Goal: Task Accomplishment & Management: Manage account settings

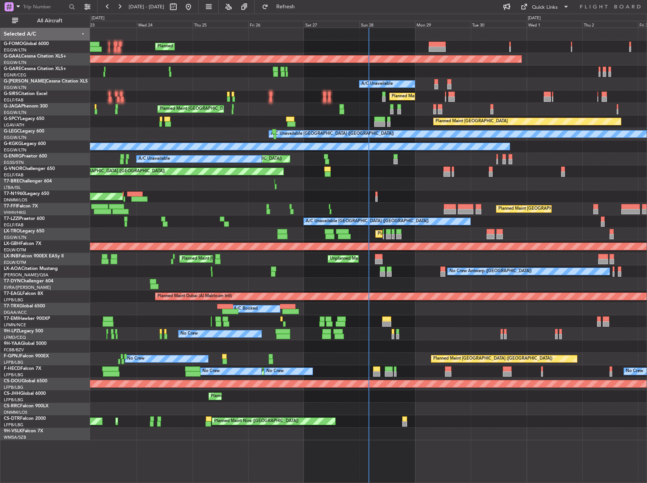
click at [458, 158] on div "Unplanned Maint [GEOGRAPHIC_DATA] ([GEOGRAPHIC_DATA]) A/C Unavailable AOG Maint…" at bounding box center [368, 159] width 556 height 12
click at [382, 96] on div "Planned Maint [GEOGRAPHIC_DATA] ([GEOGRAPHIC_DATA])" at bounding box center [368, 96] width 556 height 12
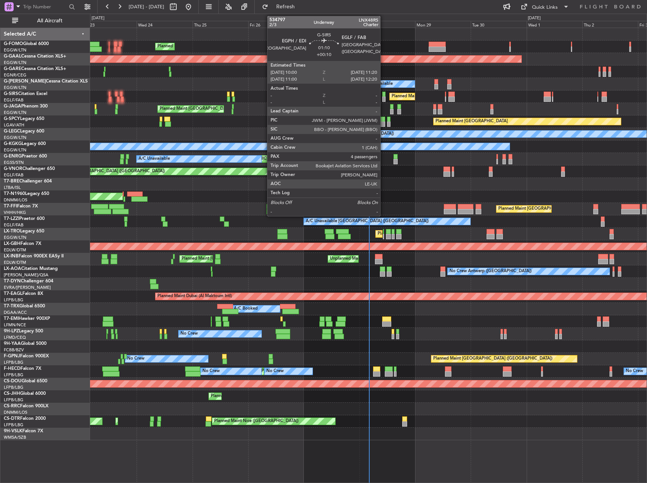
click at [384, 96] on div at bounding box center [383, 98] width 3 height 5
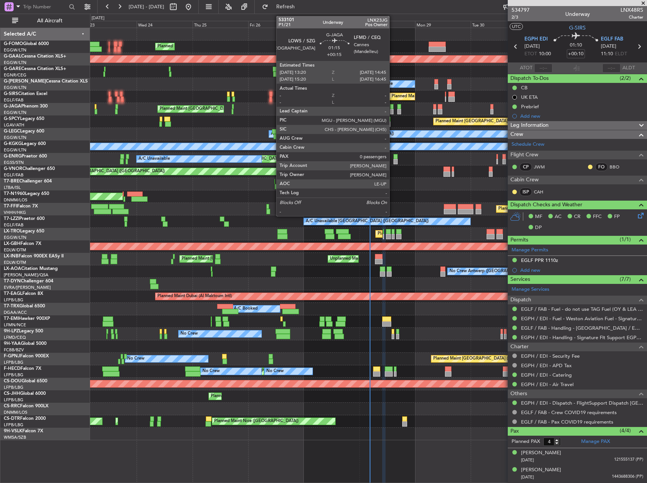
click at [393, 110] on div at bounding box center [391, 111] width 3 height 5
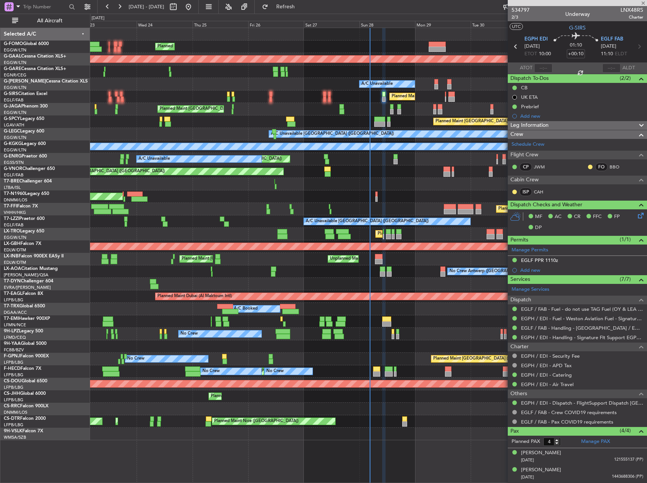
type input "+00:15"
type input "0"
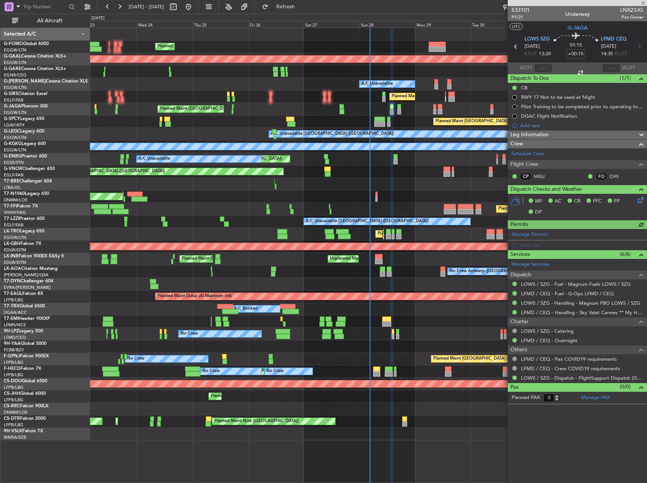
click at [548, 138] on div "533101 P1/21 Underway LNX23JG Pos Owner UTC G-JAGA LOWS SZG [DATE] ETOT 13:20 0…" at bounding box center [577, 205] width 139 height 398
click at [545, 135] on span "Leg Information" at bounding box center [529, 134] width 38 height 9
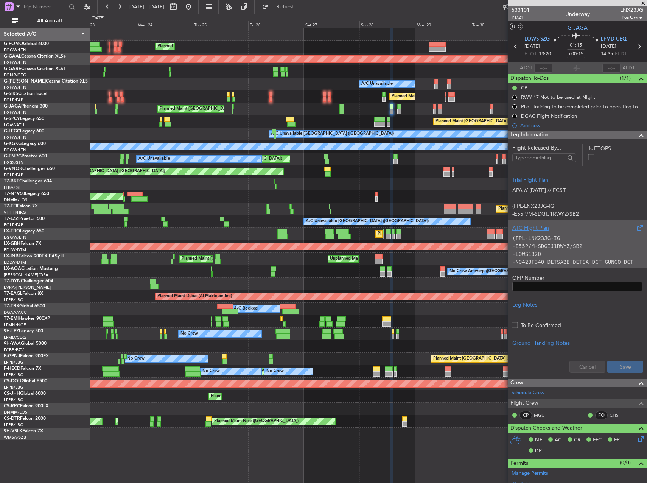
click at [580, 240] on p "(FPL-LNX23JG-IG" at bounding box center [577, 238] width 130 height 8
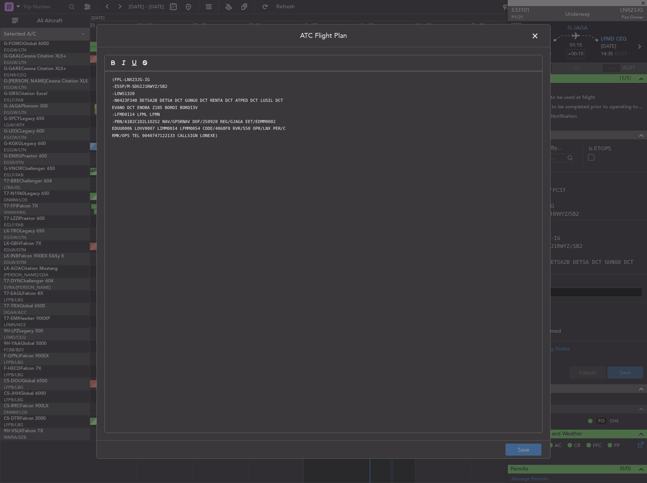
click at [539, 36] on span at bounding box center [539, 37] width 0 height 15
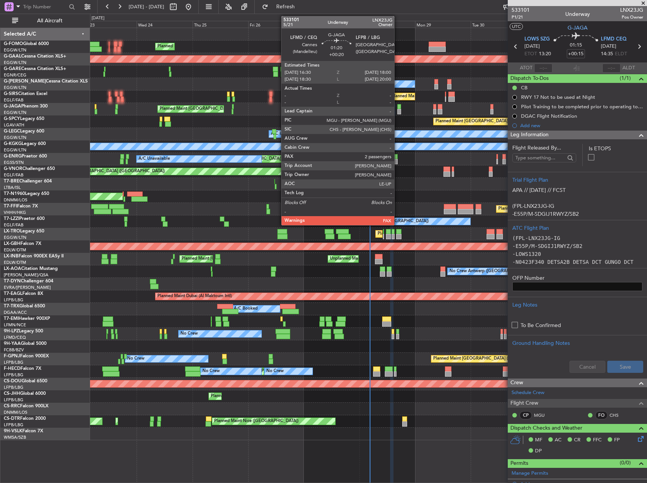
click at [397, 109] on div at bounding box center [399, 106] width 4 height 5
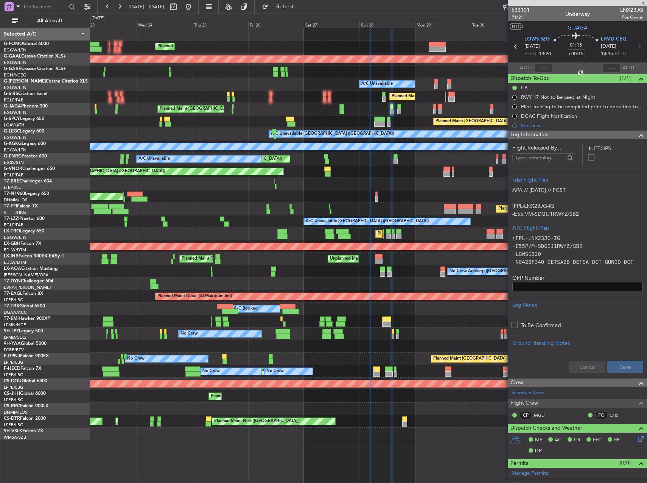
type input "+00:20"
type input "2"
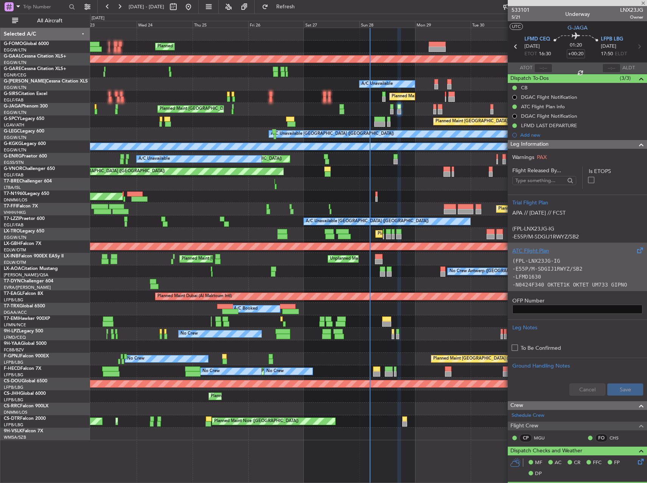
click at [592, 266] on p "-E55P/M-SDGIJ1RWYZ/SB2" at bounding box center [577, 269] width 130 height 8
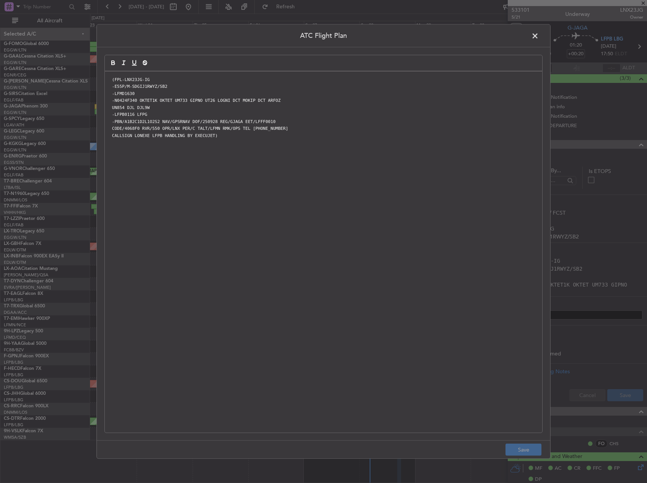
click at [539, 36] on span at bounding box center [539, 37] width 0 height 15
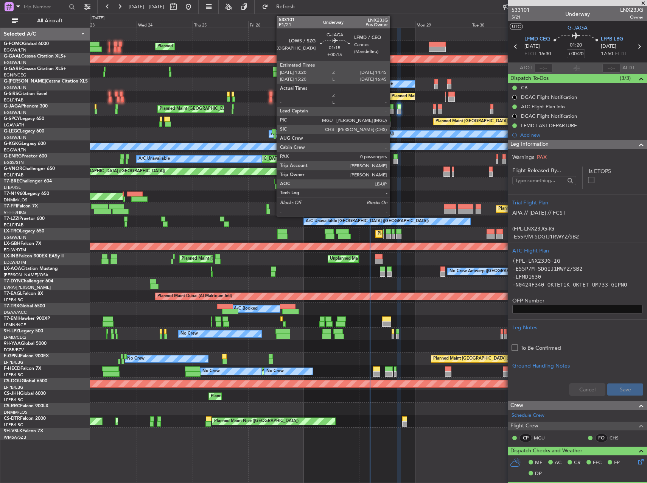
click at [393, 109] on div at bounding box center [391, 111] width 3 height 5
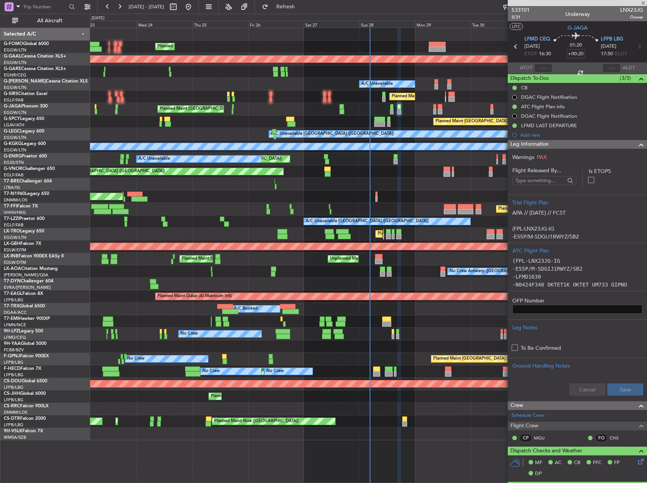
type input "+00:15"
type input "0"
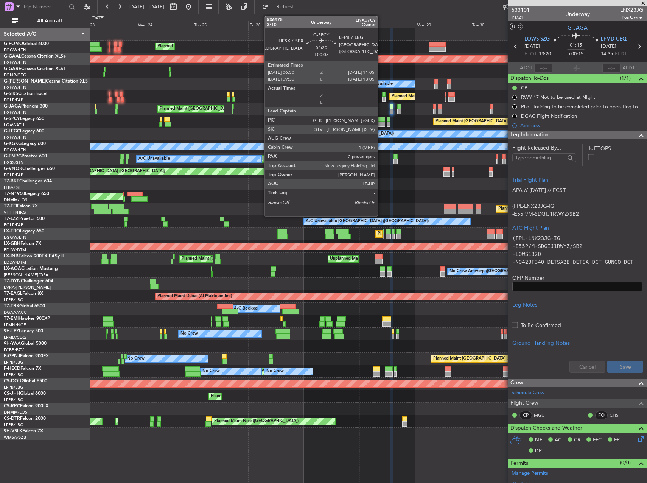
click at [381, 125] on div at bounding box center [379, 123] width 11 height 5
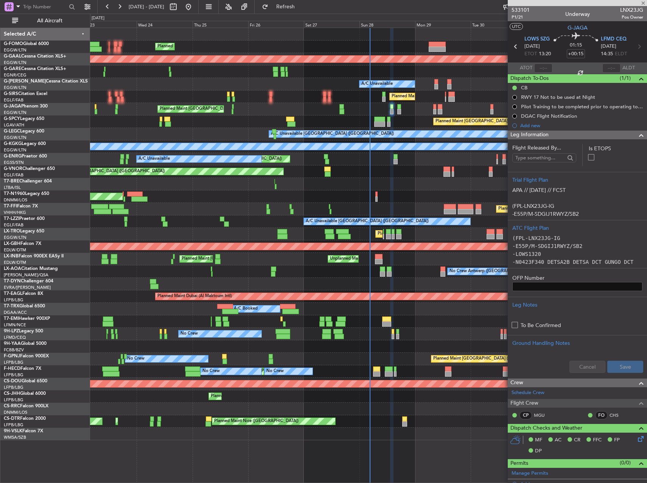
type input "+00:05"
type input "2"
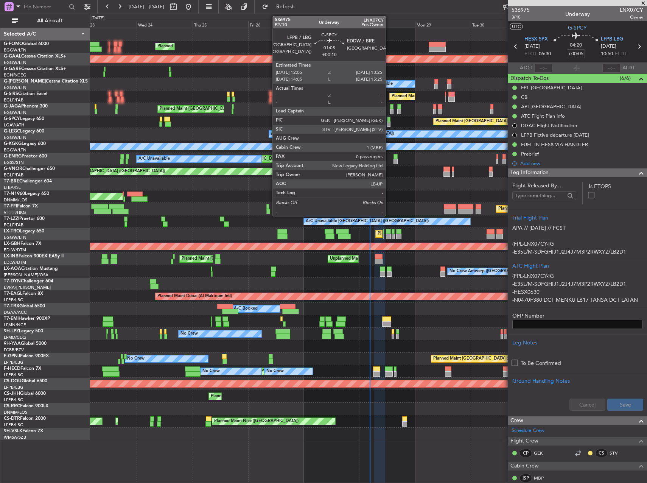
click at [389, 120] on div at bounding box center [388, 118] width 3 height 5
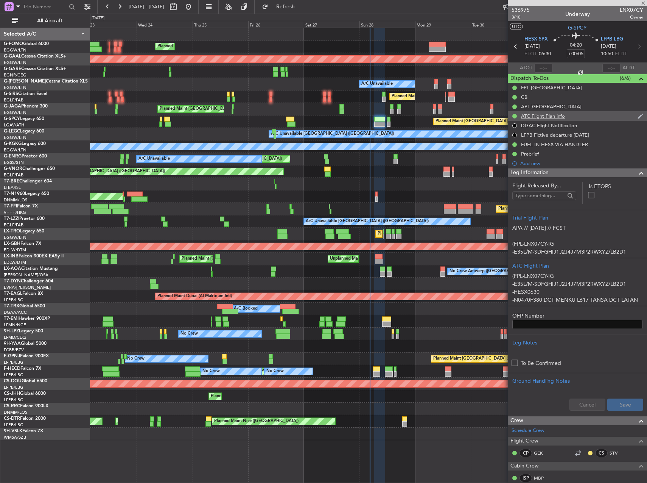
type input "+00:10"
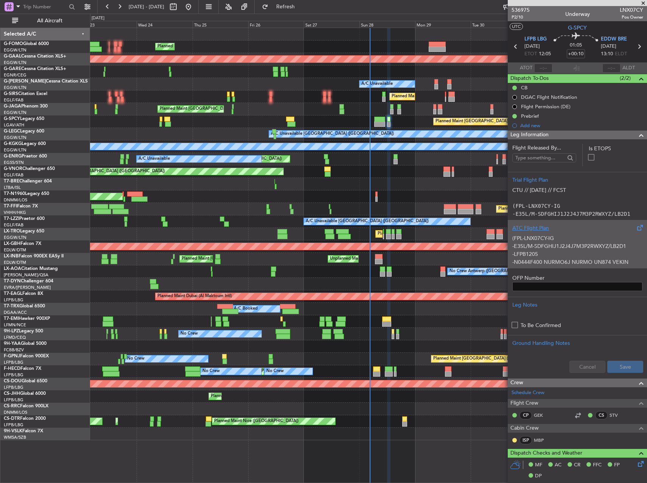
click at [576, 248] on div "(FPL-LNX07CY-IG -E35L/M-SDFGHIJ1J2J4J7M3P2RWXYZ/LB2D1 -LFPB1205 -N0444F400 NURM…" at bounding box center [577, 248] width 130 height 32
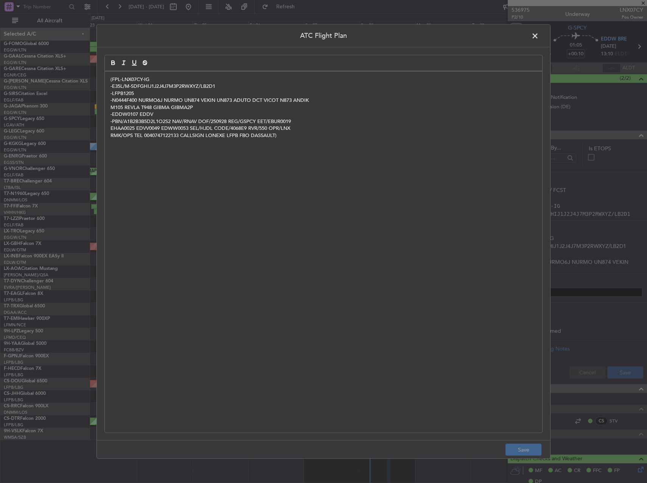
click at [539, 34] on span at bounding box center [539, 37] width 0 height 15
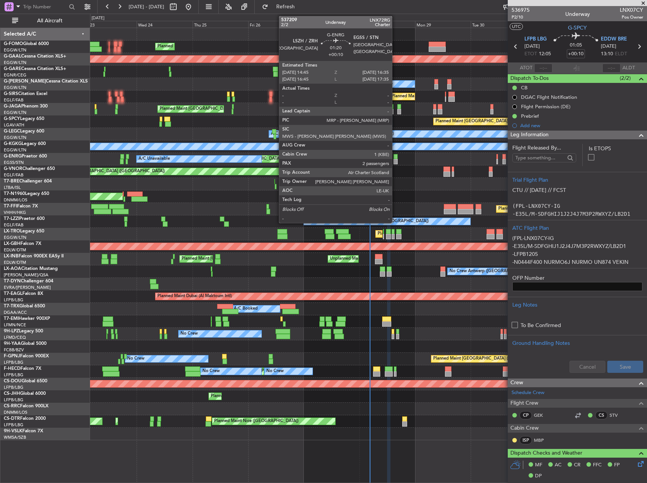
click at [395, 161] on div at bounding box center [395, 161] width 5 height 5
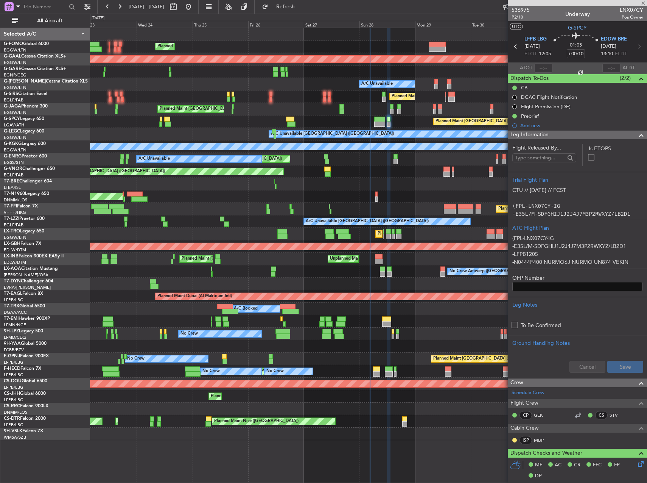
type input "2"
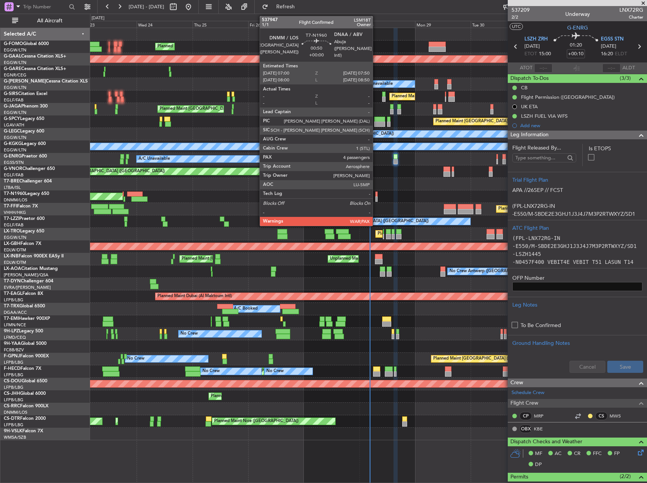
click at [376, 196] on div at bounding box center [376, 198] width 2 height 5
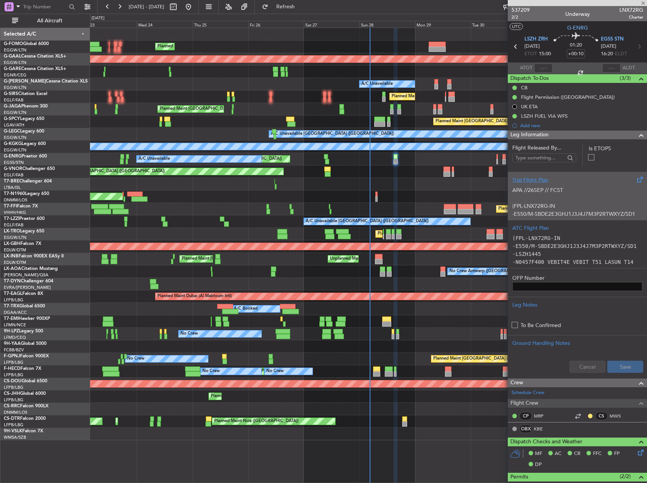
type input "4"
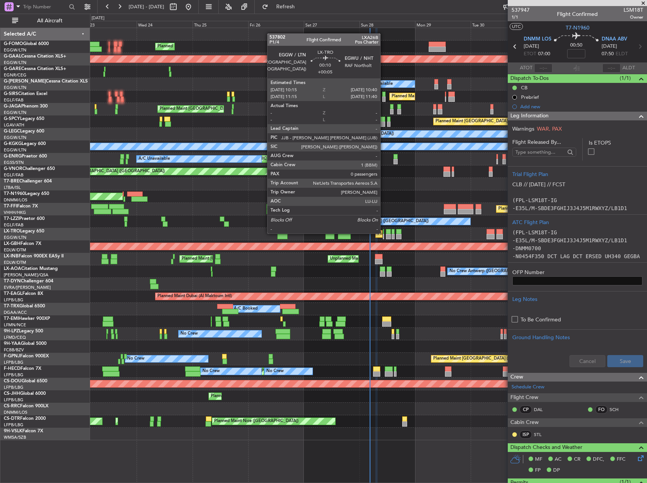
click at [384, 233] on div at bounding box center [383, 231] width 1 height 5
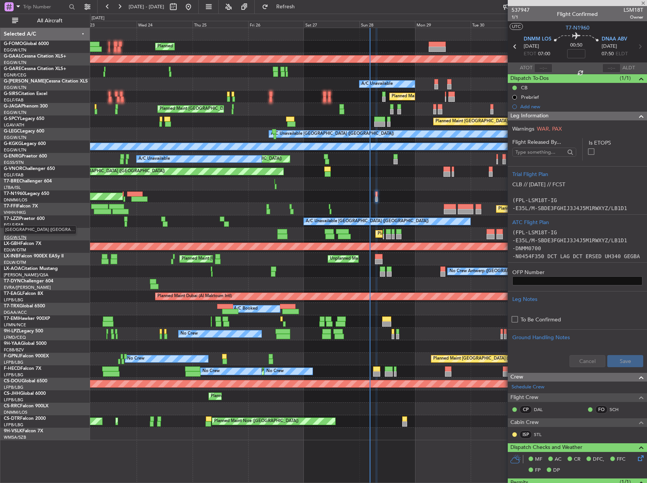
type input "+00:05"
type input "0"
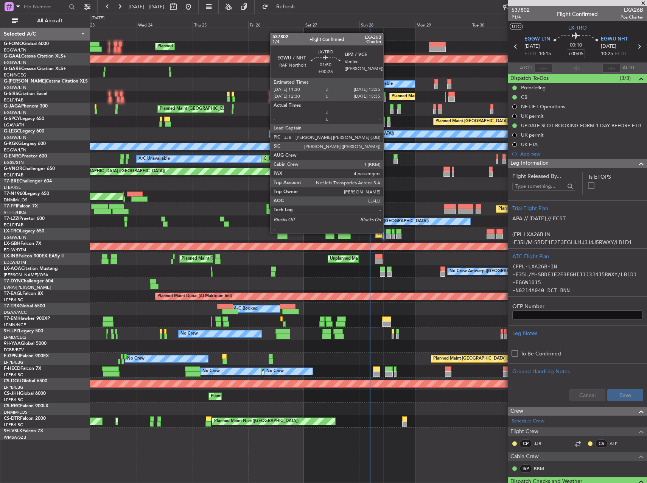
click at [387, 232] on div at bounding box center [388, 231] width 5 height 5
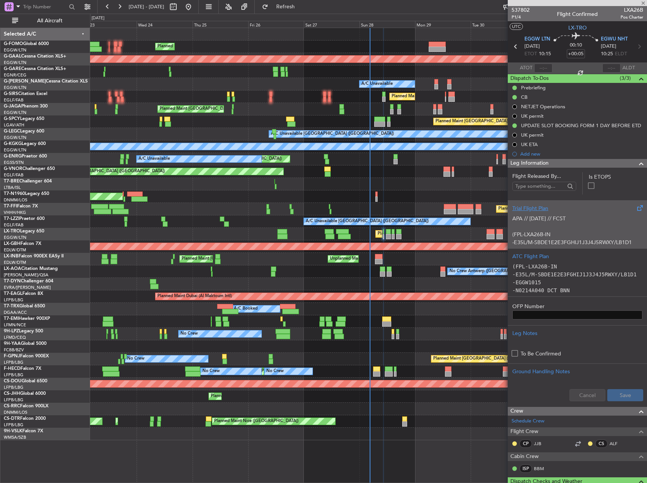
type input "+00:25"
type input "4"
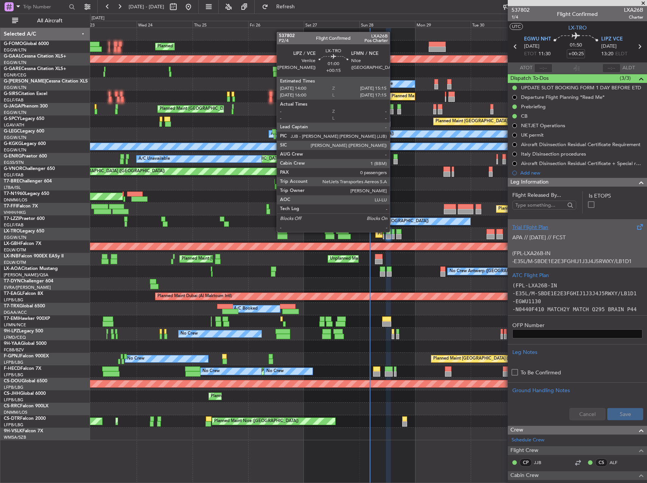
click at [393, 231] on div at bounding box center [392, 231] width 3 height 5
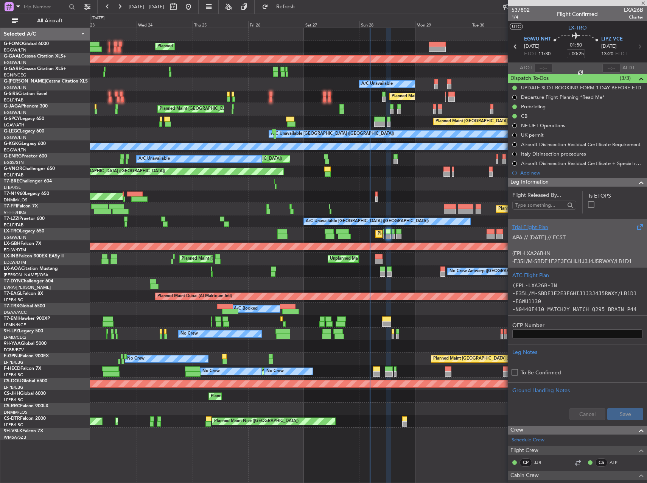
type input "+00:15"
type input "0"
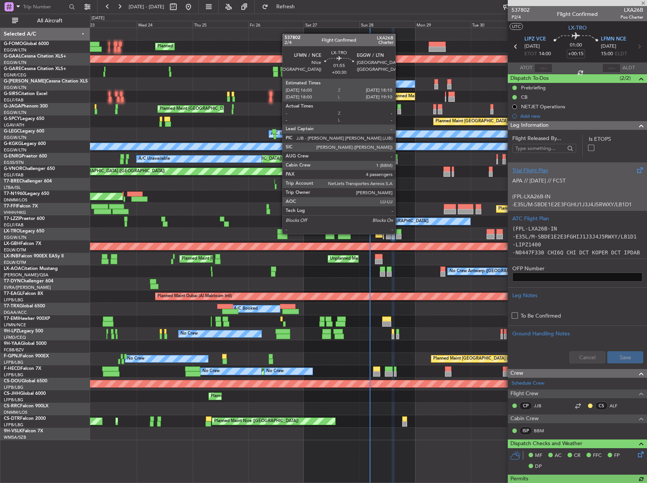
click at [399, 233] on div at bounding box center [398, 231] width 5 height 5
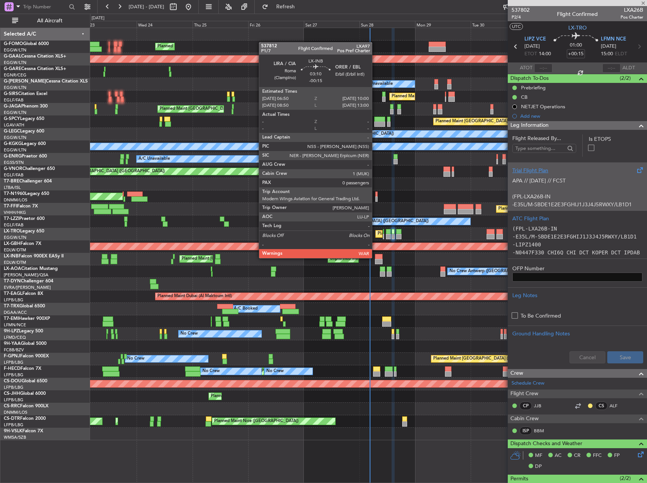
type input "+00:30"
type input "4"
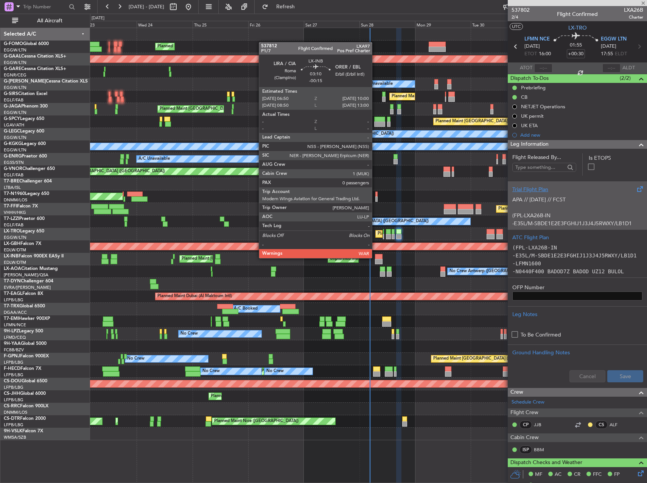
click at [375, 257] on div at bounding box center [379, 256] width 8 height 5
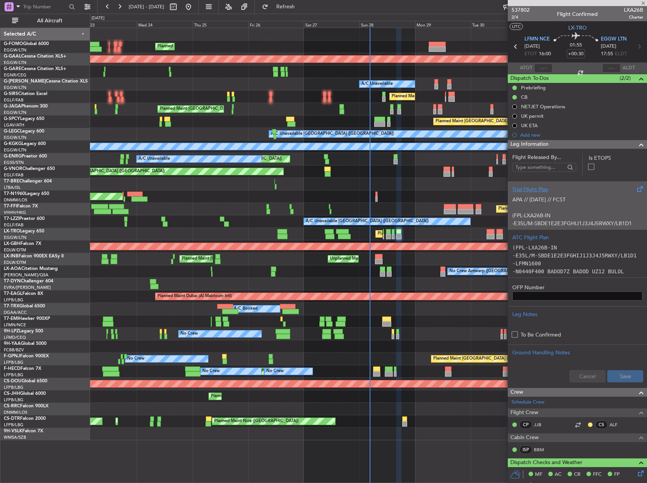
type input "-00:15"
type input "0"
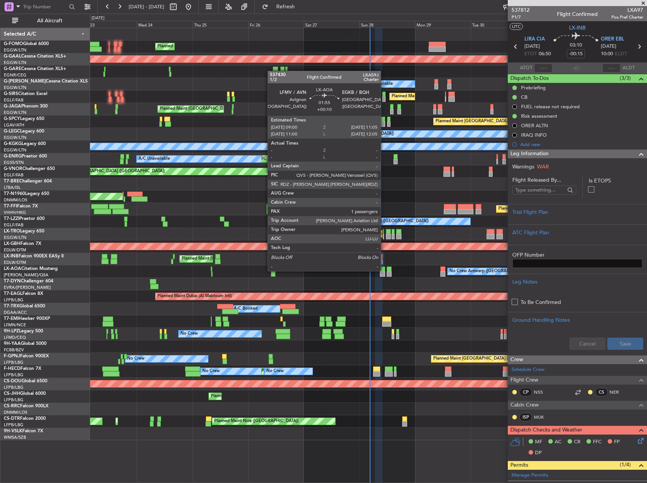
click at [384, 270] on div at bounding box center [382, 268] width 5 height 5
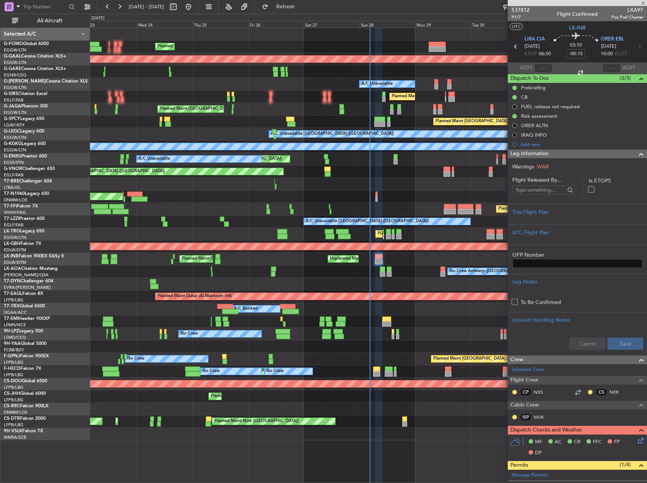
type input "+00:10"
type input "1"
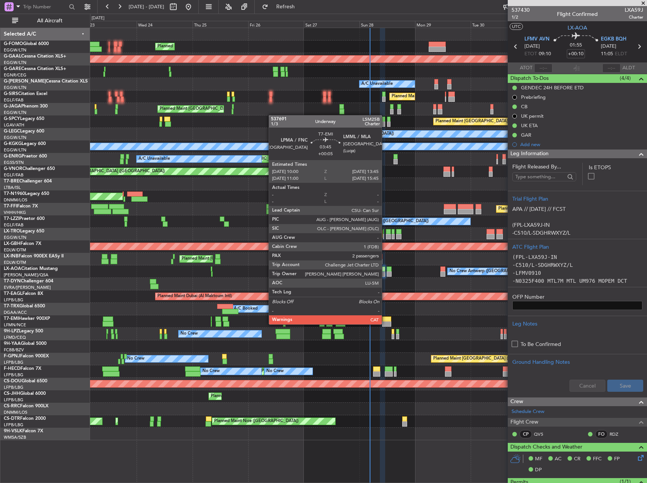
click at [385, 323] on div at bounding box center [386, 323] width 9 height 5
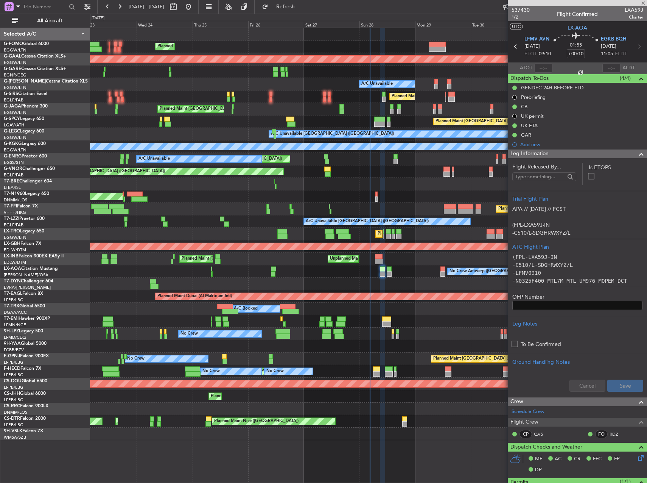
type input "+00:05"
type input "2"
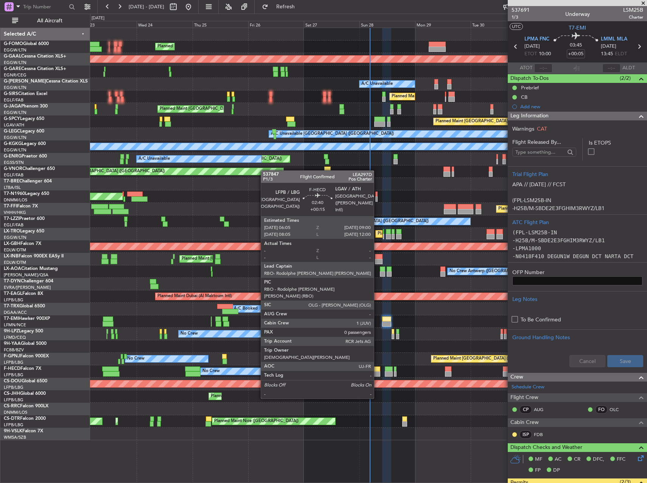
click at [377, 370] on div at bounding box center [376, 368] width 7 height 5
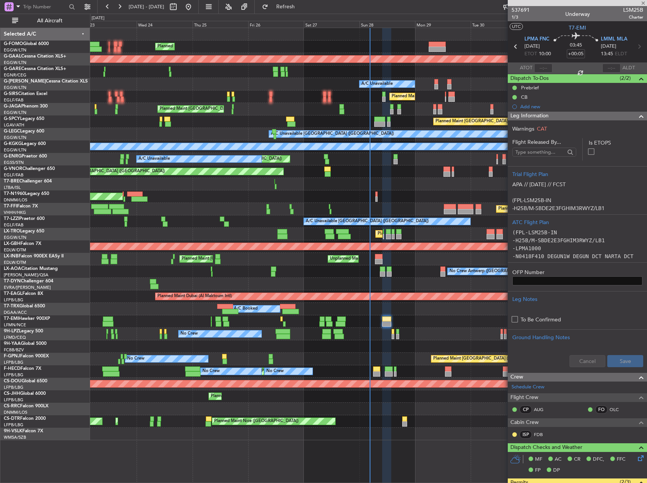
type input "+00:15"
type input "0"
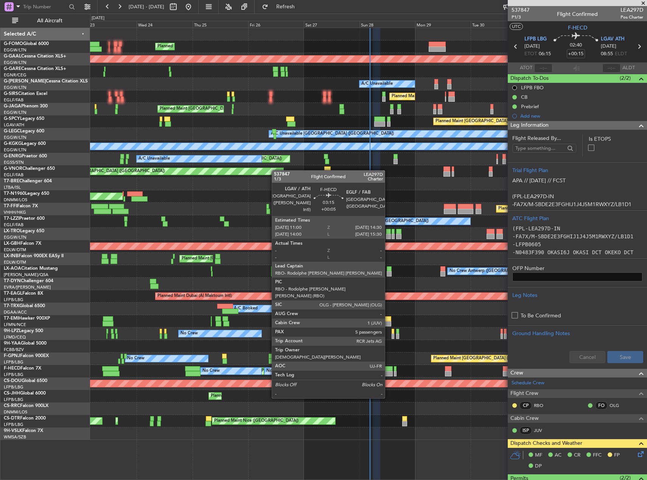
click at [388, 370] on div at bounding box center [389, 368] width 8 height 5
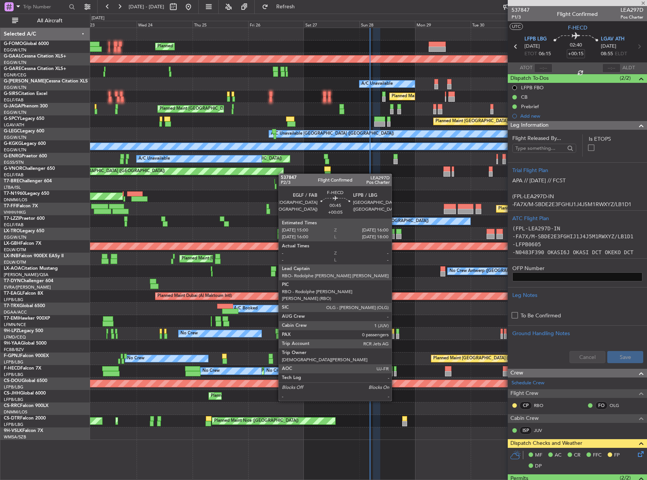
type input "+00:05"
type input "5"
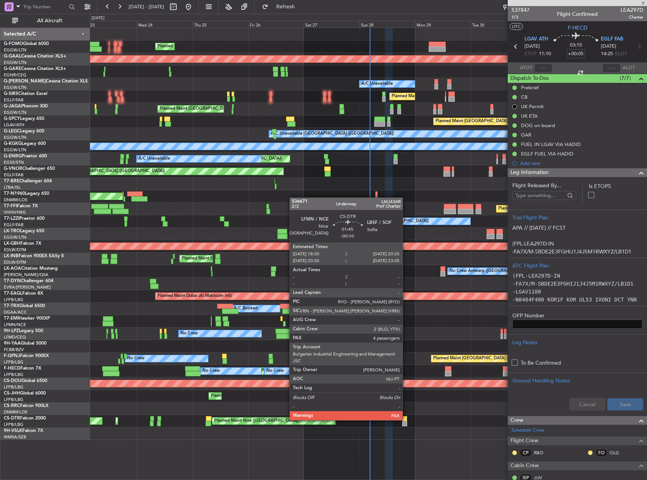
click at [406, 419] on div at bounding box center [404, 418] width 5 height 5
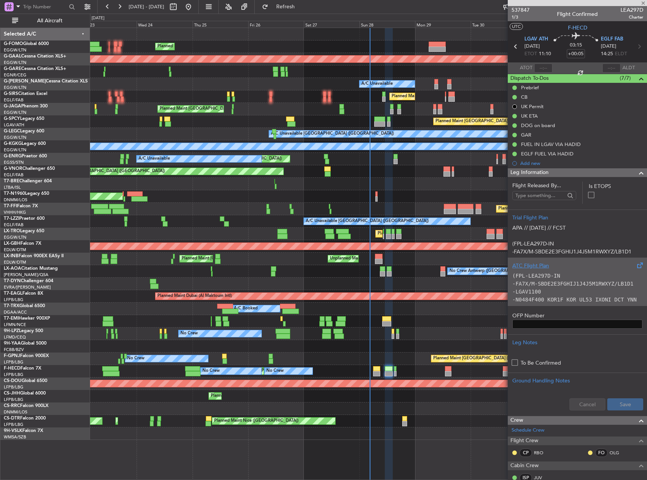
type input "-00:10"
type input "4"
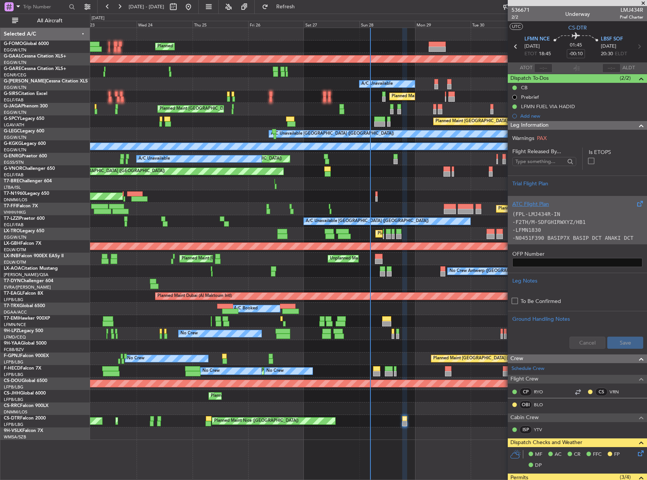
click at [227, 285] on div at bounding box center [368, 284] width 556 height 12
click at [216, 329] on div "No Crew AOG Maint Cannes ([GEOGRAPHIC_DATA])" at bounding box center [368, 334] width 556 height 12
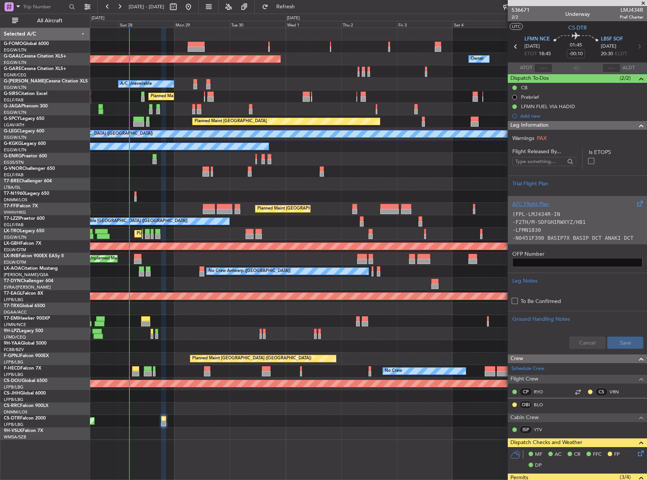
click at [198, 207] on div "Planned Maint Dusseldorf Owner Owner A/C Unavailable Planned Maint [GEOGRAPHIC_…" at bounding box center [368, 234] width 556 height 412
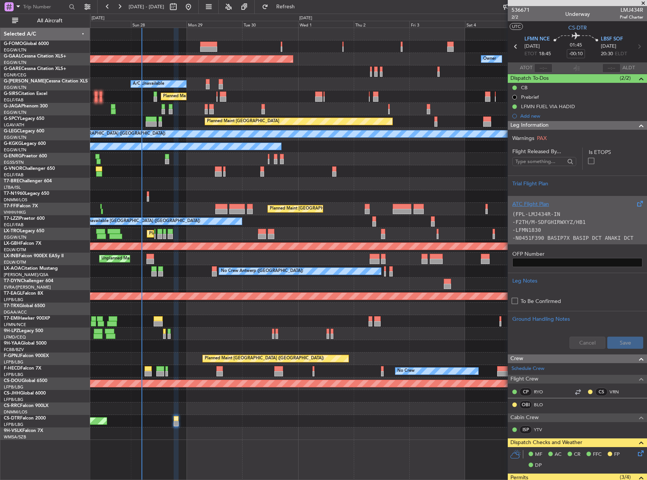
click at [108, 373] on div "No Crew No Crew Planned Maint [GEOGRAPHIC_DATA] ([GEOGRAPHIC_DATA]) No Crew" at bounding box center [368, 371] width 556 height 12
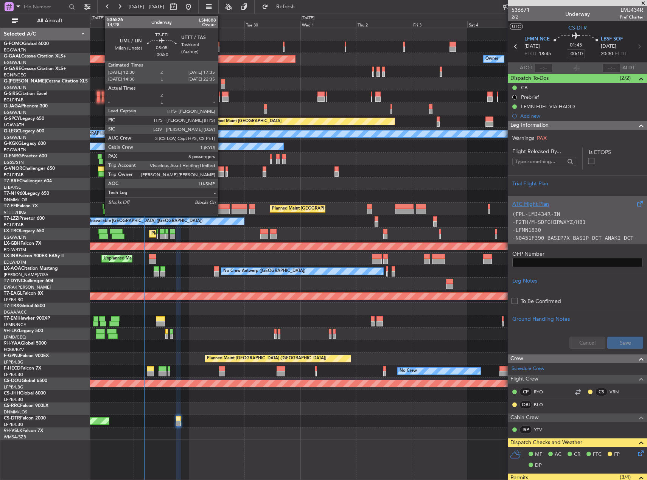
click at [221, 207] on div at bounding box center [223, 206] width 12 height 5
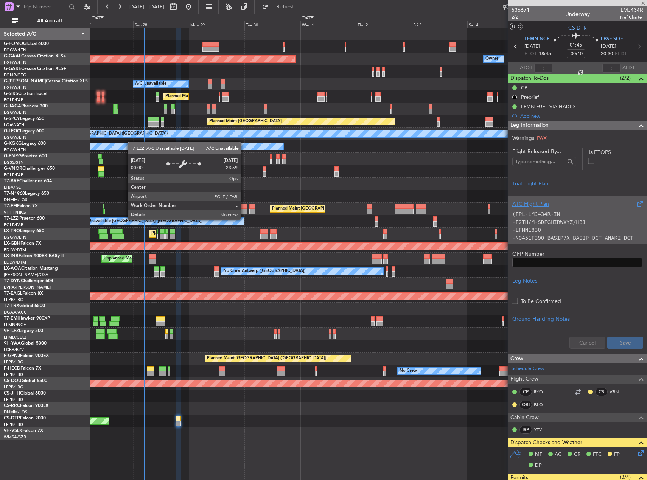
type input "-00:50"
type input "5"
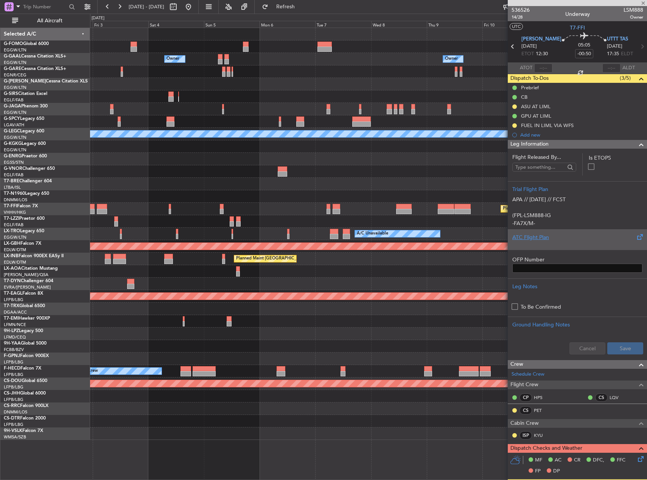
click at [57, 190] on div "Owner Owner Owner Owner Planned [GEOGRAPHIC_DATA] Planned Maint [GEOGRAPHIC_DAT…" at bounding box center [323, 247] width 647 height 466
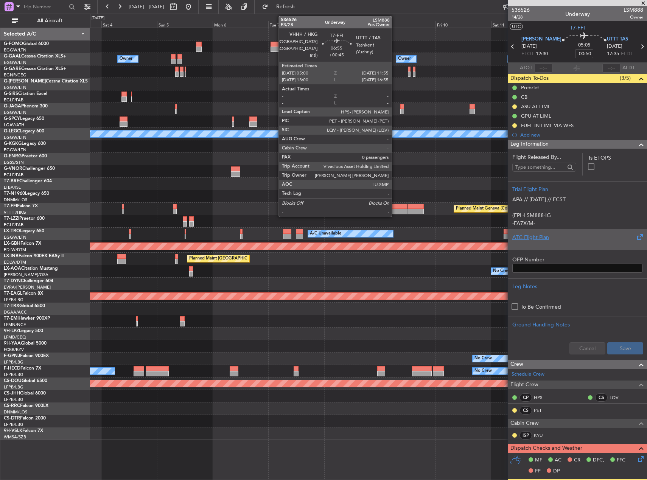
click at [395, 204] on div at bounding box center [399, 206] width 16 height 5
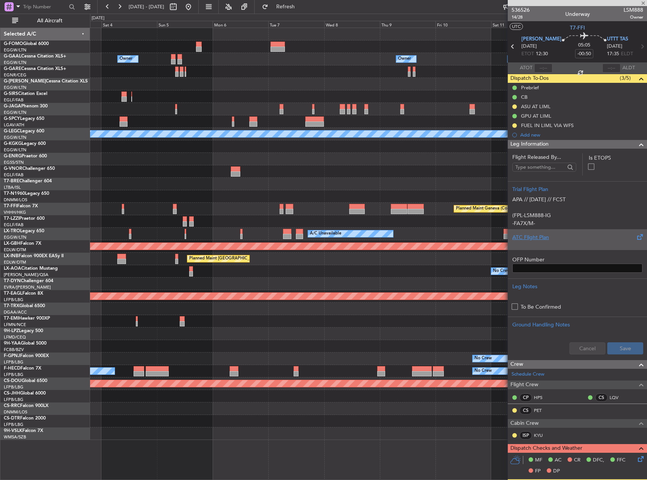
type input "+00:45"
type input "0"
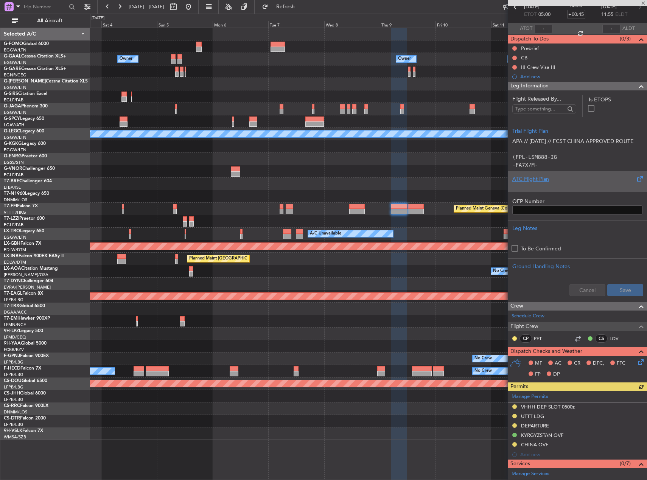
scroll to position [113, 0]
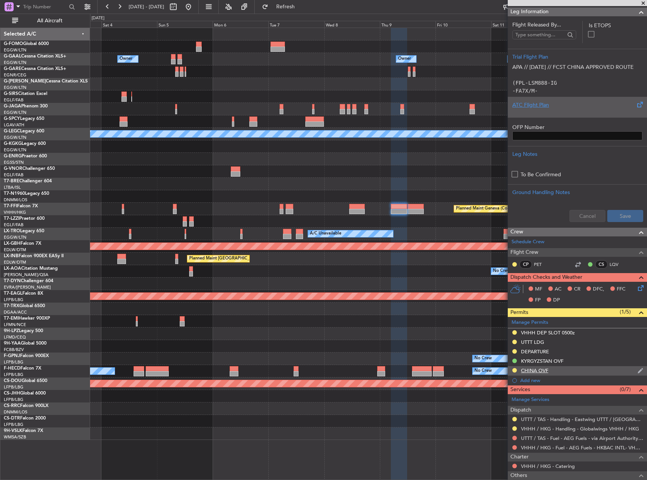
click at [541, 370] on div "CHINA OVF" at bounding box center [534, 370] width 27 height 6
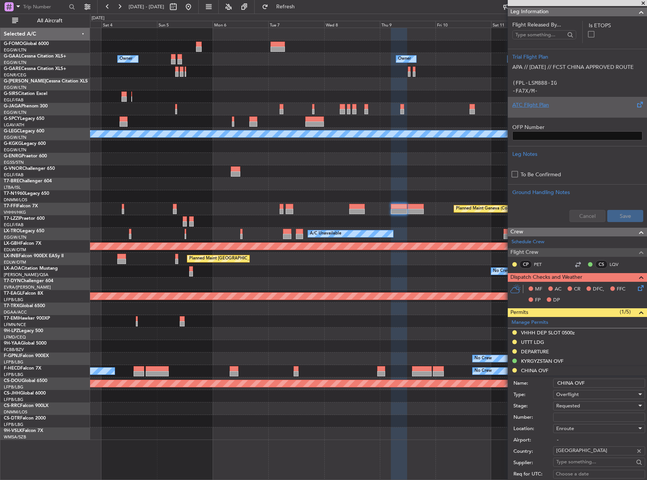
click at [569, 416] on input "Number:" at bounding box center [599, 417] width 92 height 9
paste input "CAD/2025V5850"
type input "CAD/2025V5850"
click at [571, 403] on span "Requested" at bounding box center [568, 405] width 24 height 7
click at [580, 468] on span "Received OK" at bounding box center [595, 466] width 79 height 11
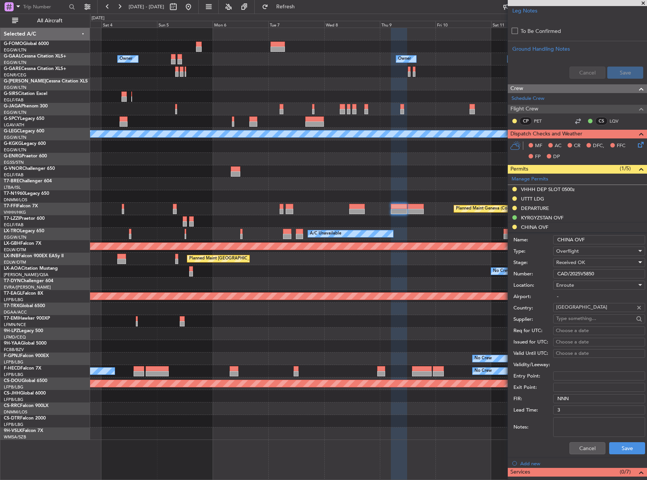
scroll to position [265, 0]
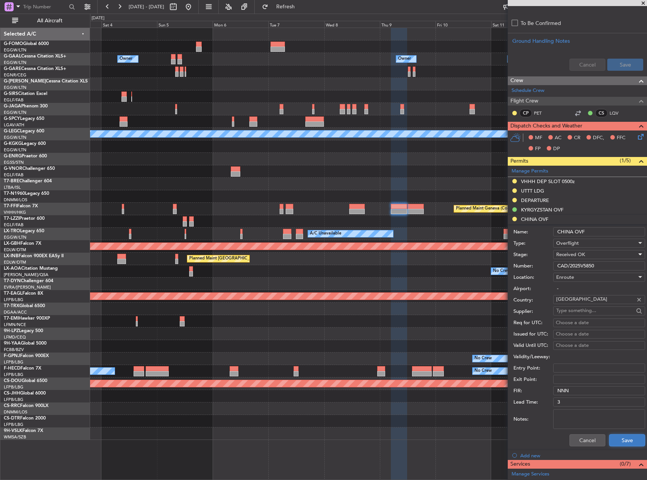
click at [618, 439] on button "Save" at bounding box center [627, 440] width 36 height 12
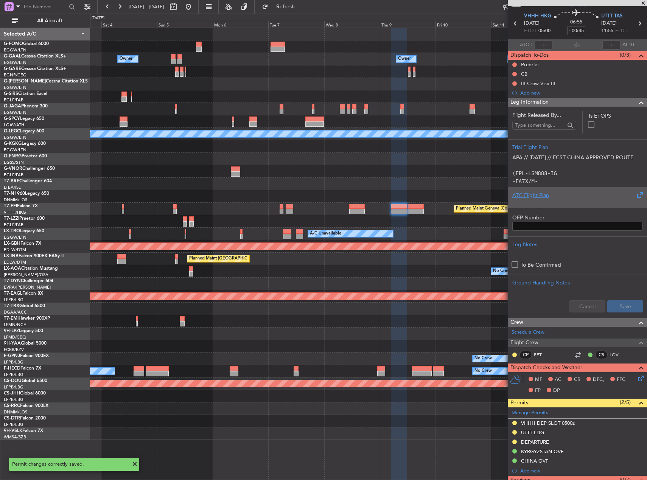
scroll to position [12, 0]
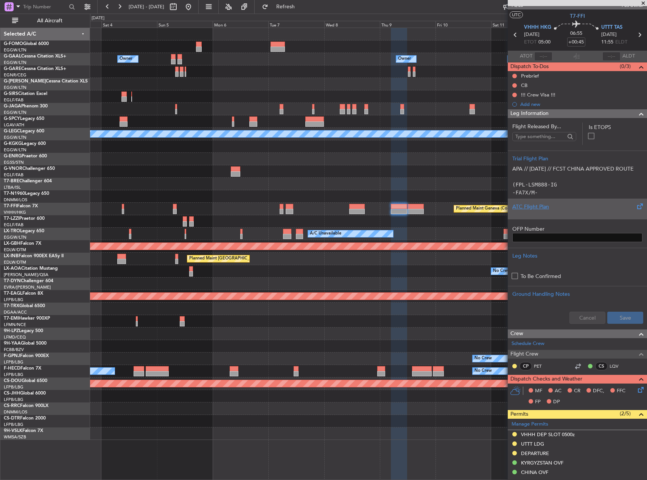
click at [573, 181] on p at bounding box center [577, 177] width 130 height 8
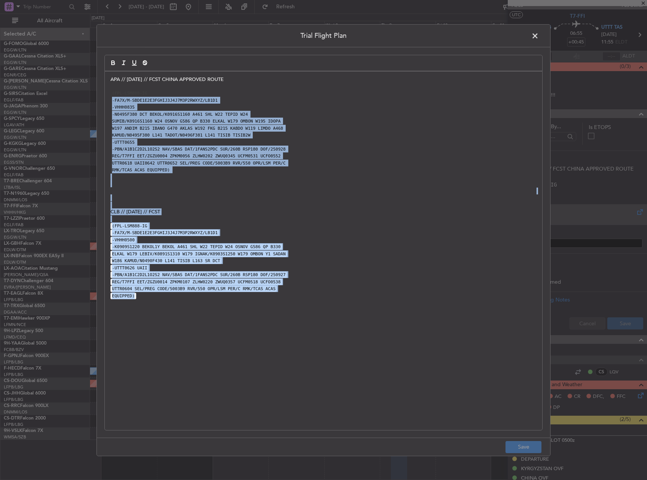
drag, startPoint x: 183, startPoint y: 93, endPoint x: 376, endPoint y: 319, distance: 297.3
click at [376, 319] on div "APA // [DATE] // FCST CHINA APPROVED ROUTE (FPL-LSM888-IG -FA7X/M-SBDE1E2E3FGHI…" at bounding box center [323, 250] width 437 height 359
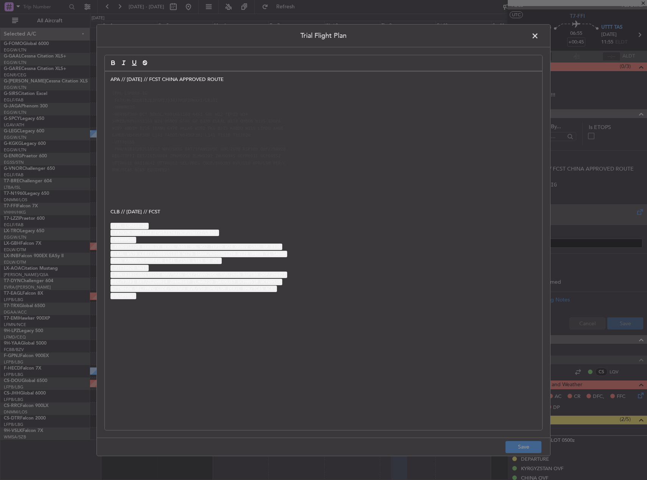
click at [539, 36] on span at bounding box center [539, 37] width 0 height 15
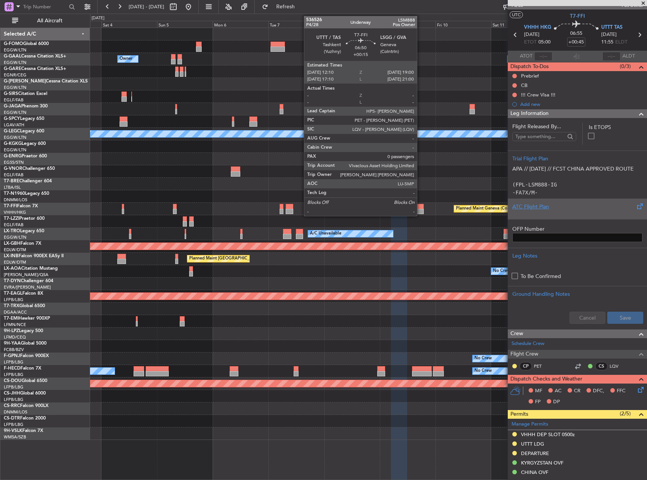
click at [420, 211] on div at bounding box center [415, 211] width 16 height 5
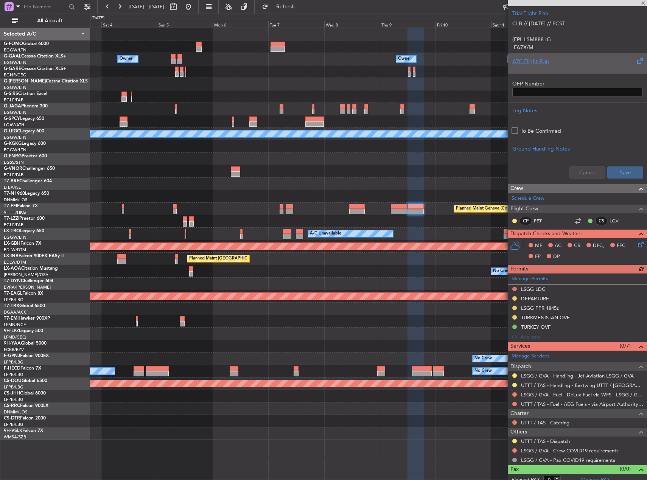
scroll to position [151, 0]
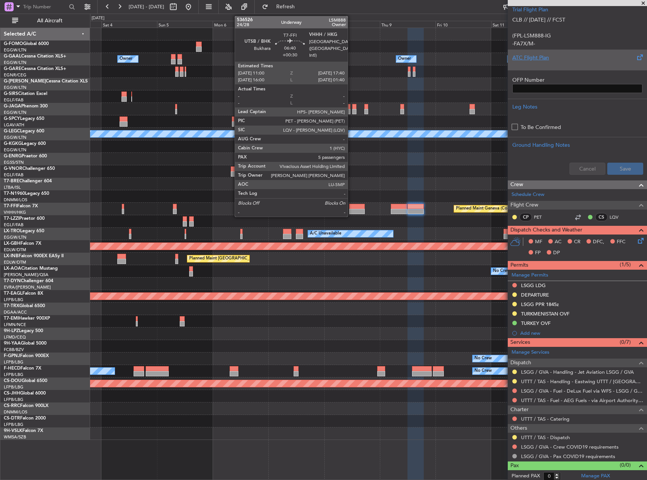
click at [351, 208] on div at bounding box center [357, 206] width 16 height 5
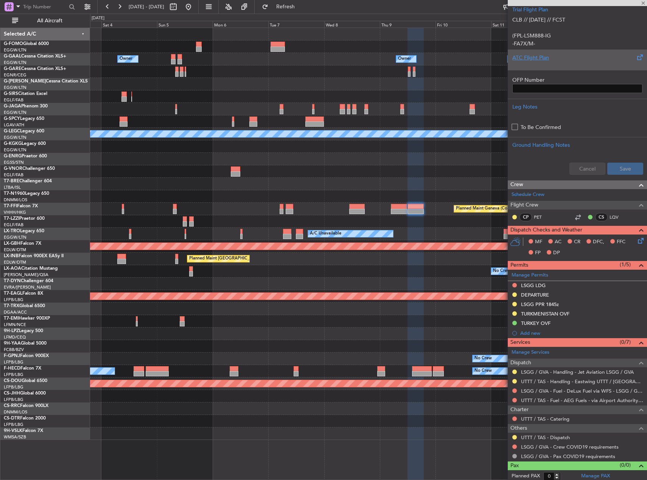
type input "+00:30"
type input "5"
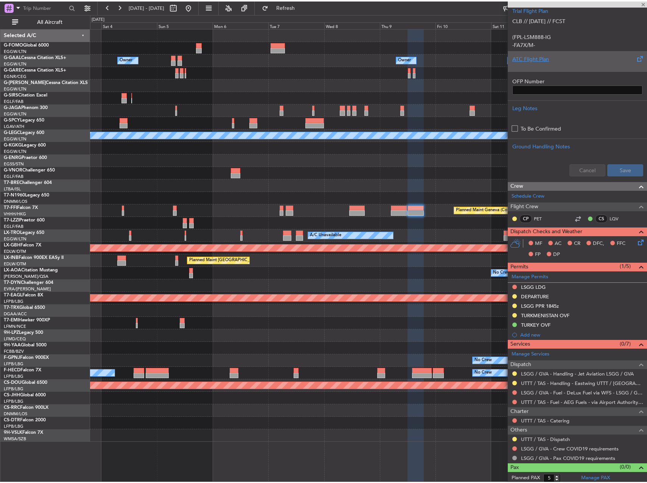
scroll to position [0, 0]
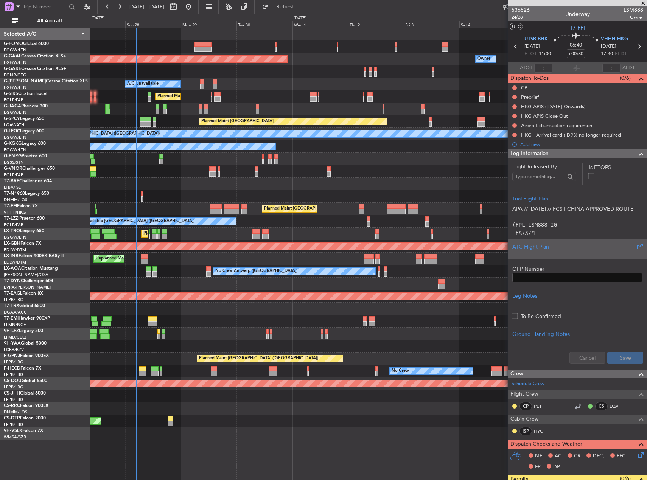
click at [646, 195] on html "[DATE] - [DATE] Refresh Quick Links All Aircraft Owner Planned [GEOGRAPHIC_DATA…" at bounding box center [323, 240] width 647 height 480
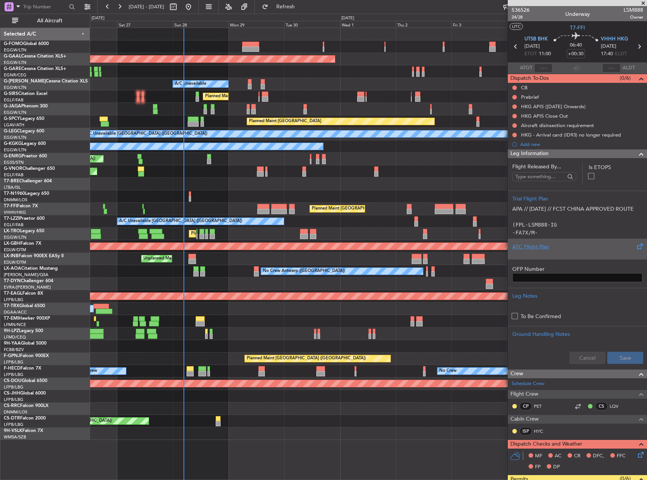
click at [193, 194] on div at bounding box center [368, 196] width 556 height 12
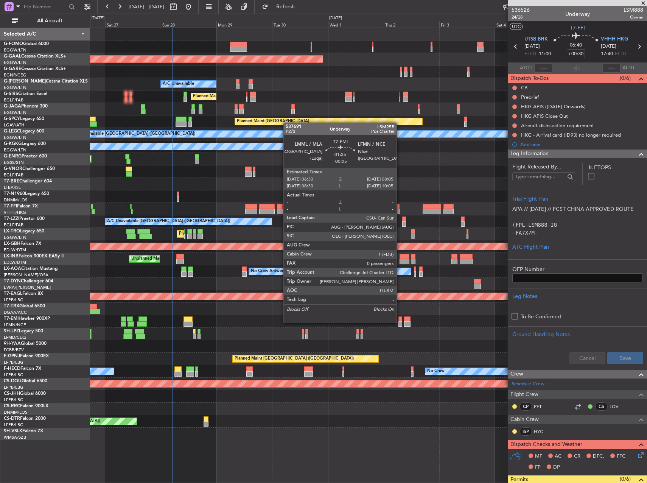
click at [400, 322] on div at bounding box center [400, 323] width 4 height 5
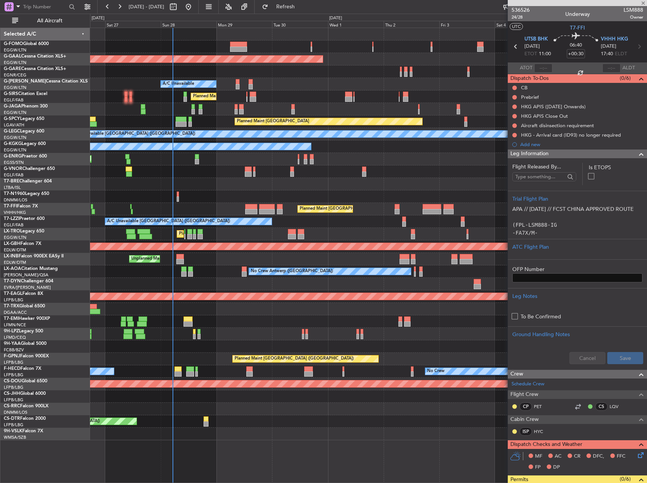
type input "-00:05"
type input "0"
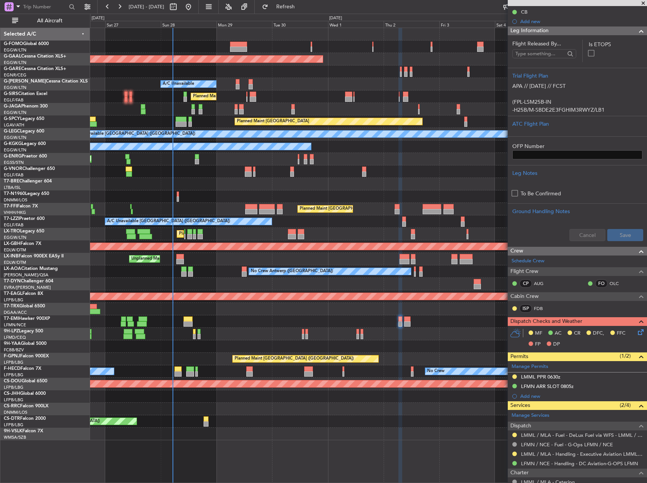
scroll to position [138, 0]
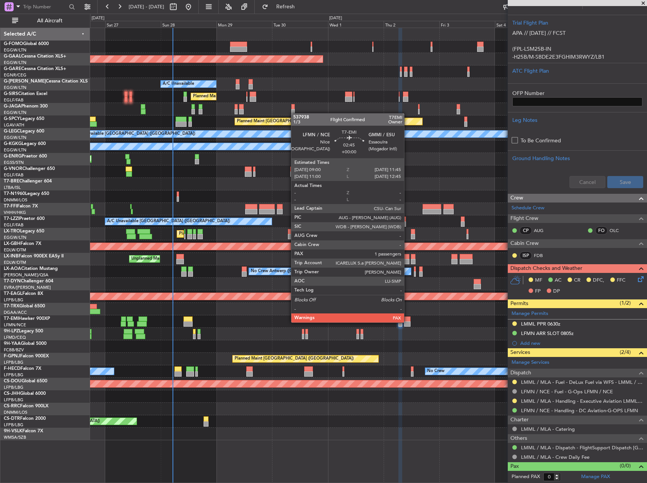
click at [407, 321] on div at bounding box center [407, 323] width 6 height 5
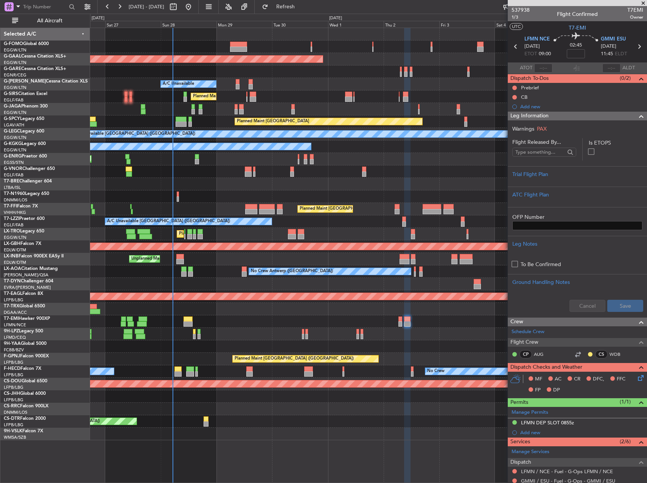
scroll to position [99, 0]
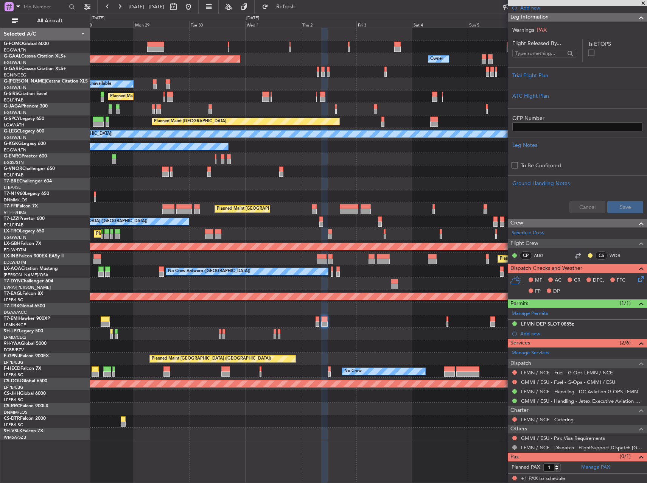
click at [317, 345] on div "Planned Maint Dusseldorf Owner Owner A/C Unavailable Planned Maint London (Luto…" at bounding box center [368, 234] width 556 height 412
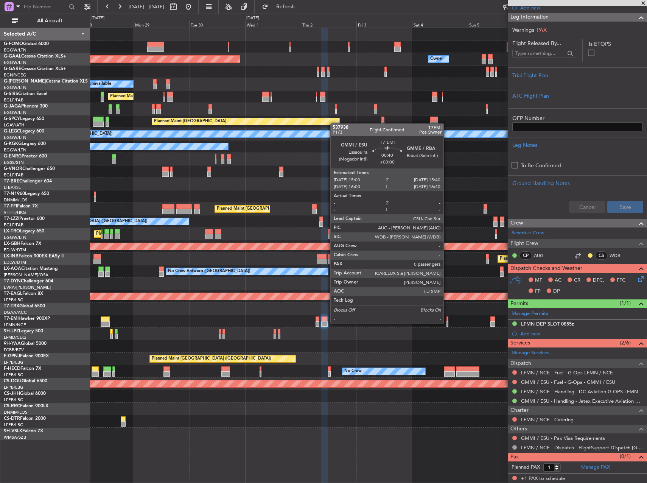
click at [447, 323] on div at bounding box center [447, 323] width 2 height 5
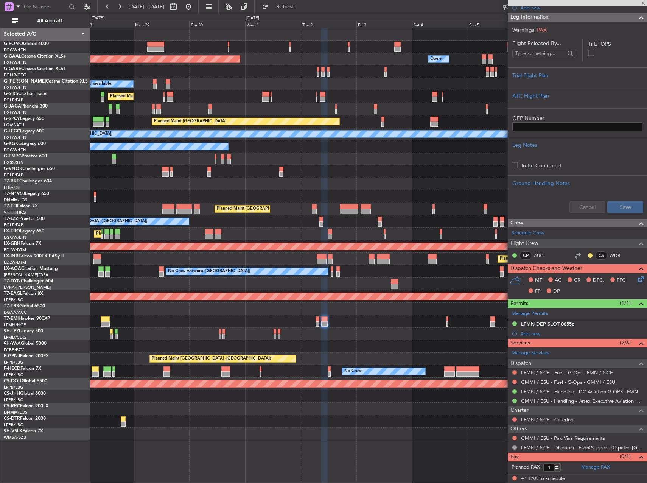
type input "0"
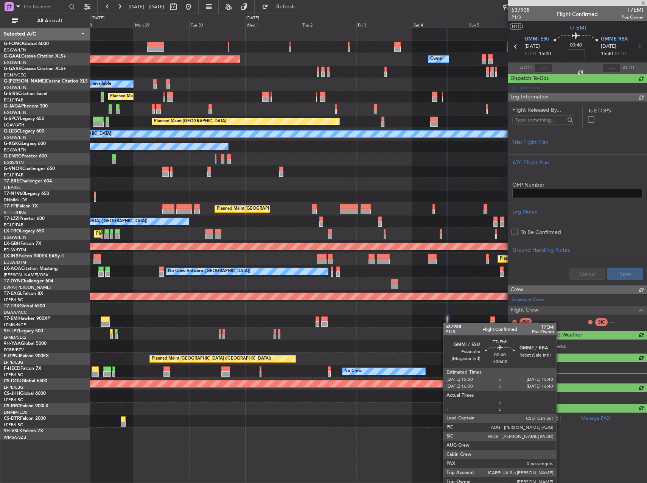
scroll to position [0, 0]
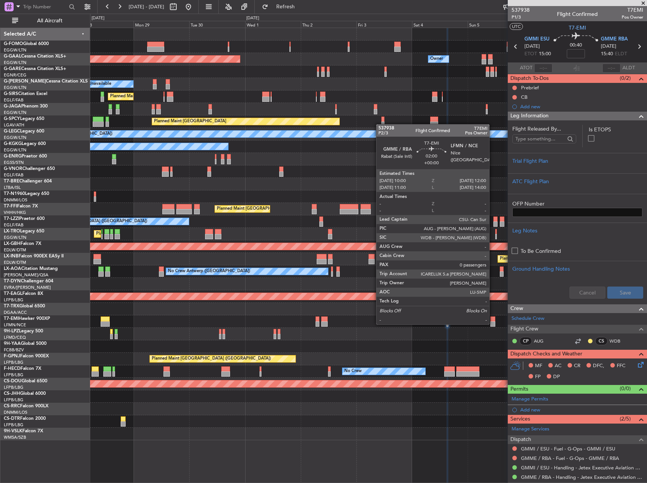
click at [493, 323] on div at bounding box center [492, 323] width 5 height 5
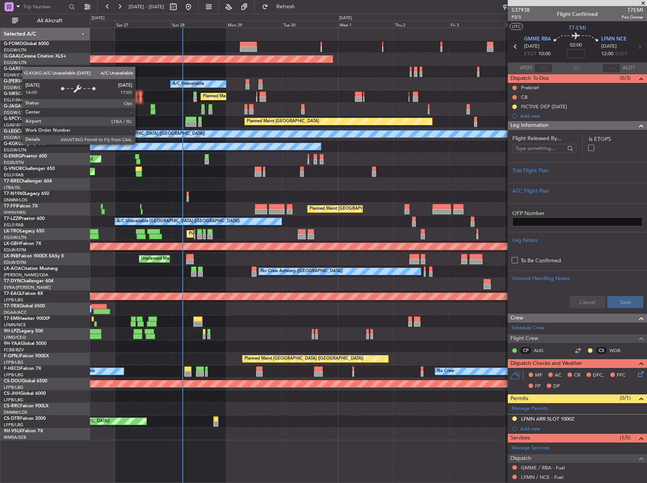
click at [231, 143] on div "A/C Unavailable [GEOGRAPHIC_DATA] (Ataturk)" at bounding box center [14, 146] width 614 height 7
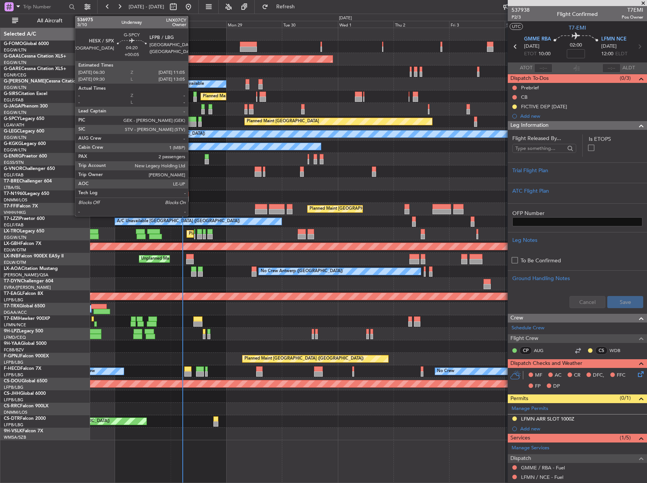
click at [191, 124] on div at bounding box center [190, 123] width 11 height 5
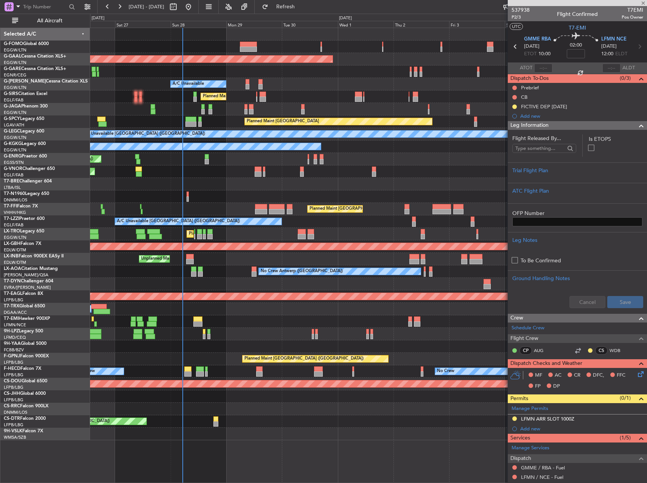
type input "+00:05"
type input "2"
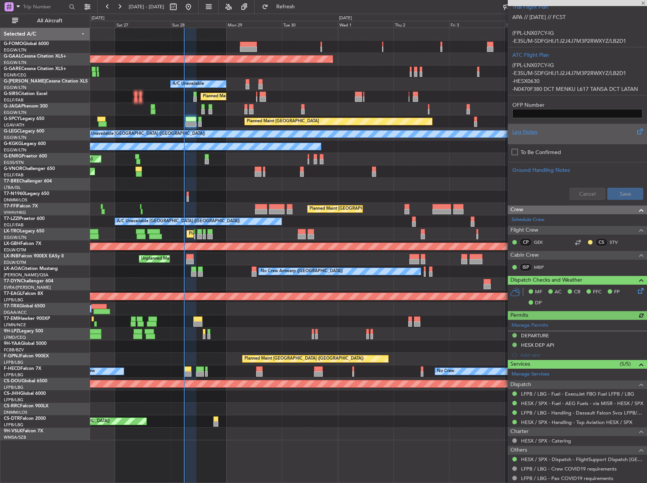
scroll to position [265, 0]
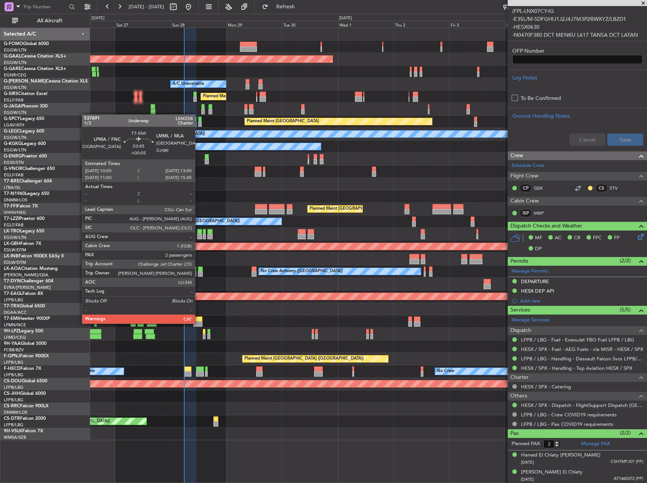
click at [198, 323] on div at bounding box center [197, 323] width 9 height 5
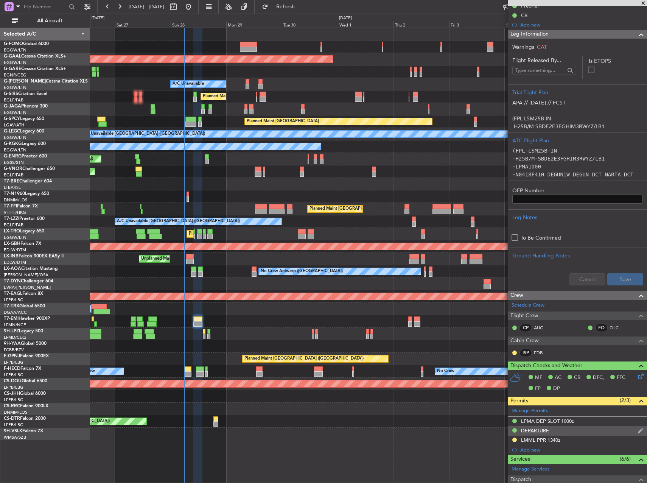
scroll to position [151, 0]
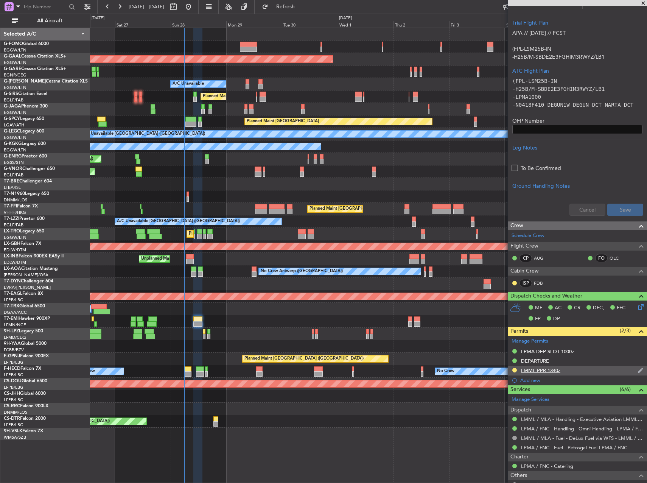
click at [546, 370] on div "LMML PPR 1340z" at bounding box center [540, 370] width 39 height 6
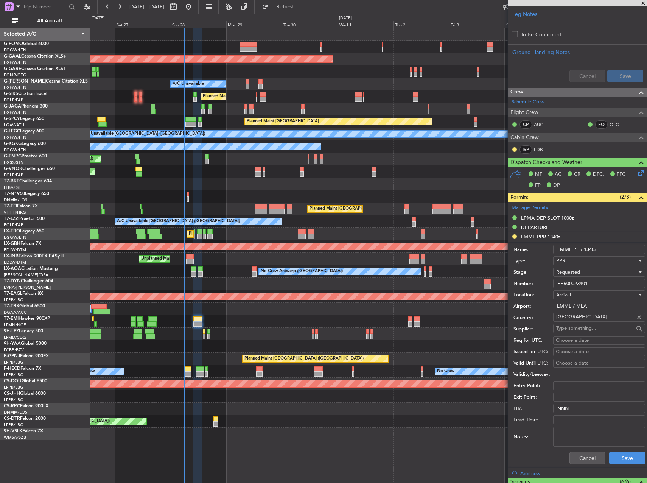
scroll to position [303, 0]
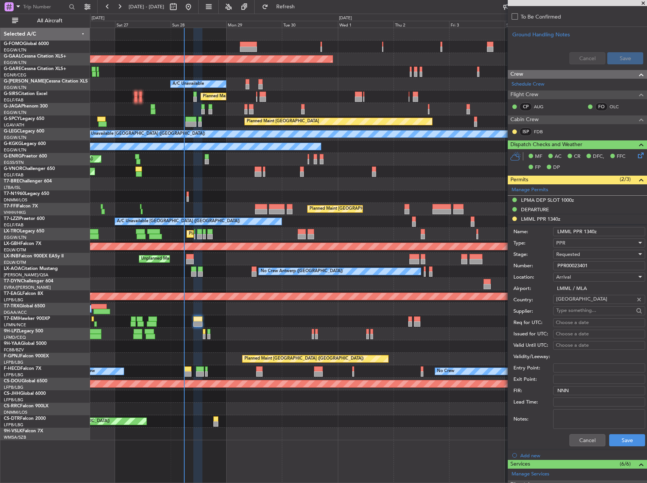
click at [579, 256] on span "Requested" at bounding box center [568, 254] width 24 height 7
click at [592, 309] on span "Received OK" at bounding box center [595, 311] width 79 height 11
click at [625, 434] on button "Save" at bounding box center [627, 440] width 36 height 12
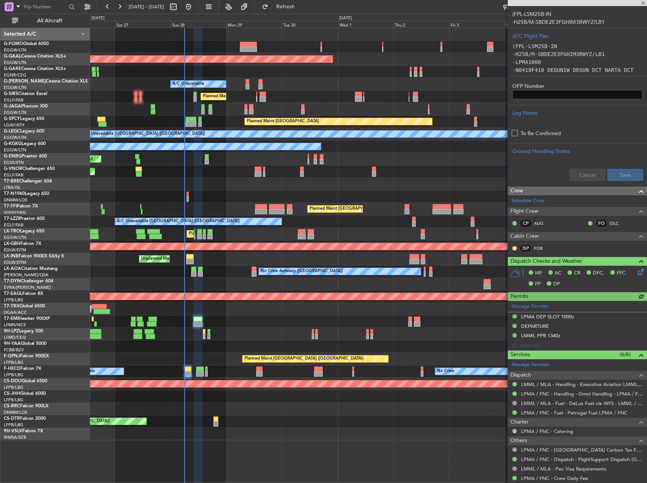
scroll to position [241, 0]
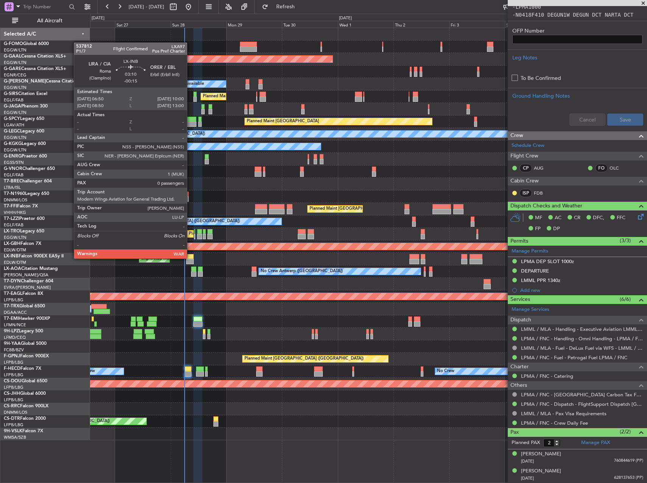
click at [190, 258] on div at bounding box center [190, 256] width 8 height 5
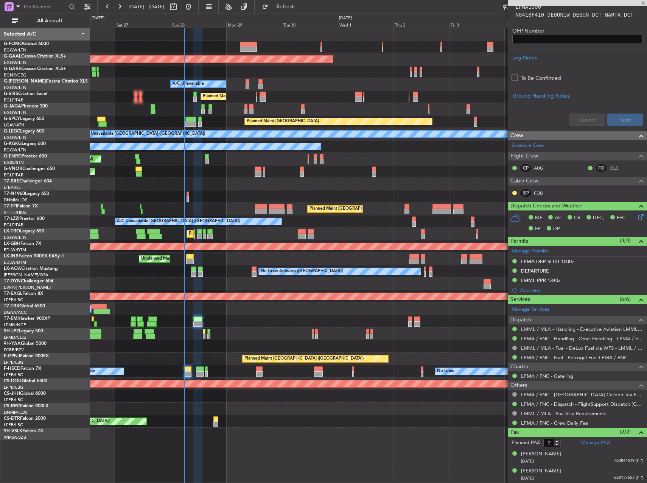
type input "-00:15"
type input "0"
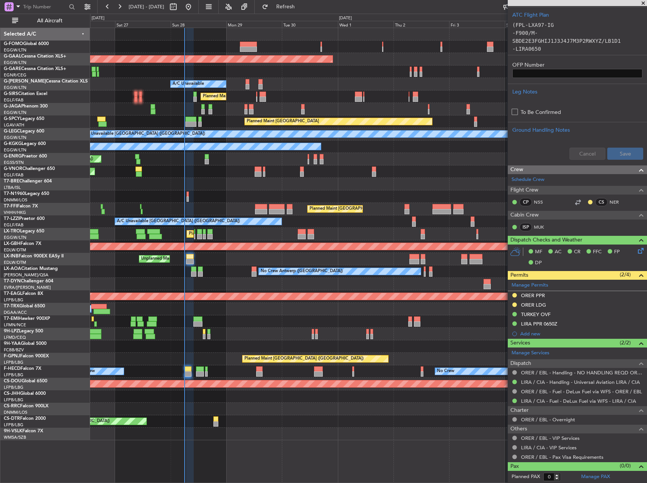
scroll to position [217, 0]
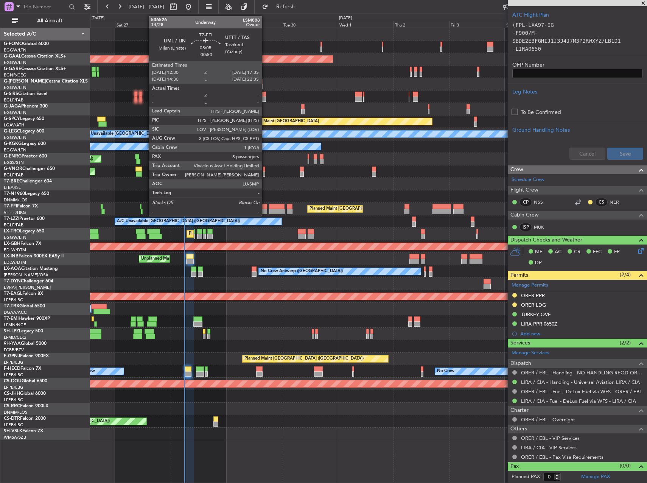
click at [265, 210] on div at bounding box center [261, 211] width 12 height 5
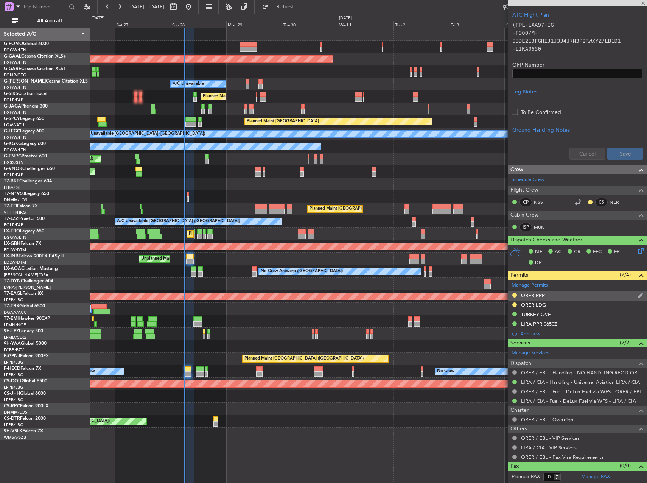
type input "-00:50"
type input "5"
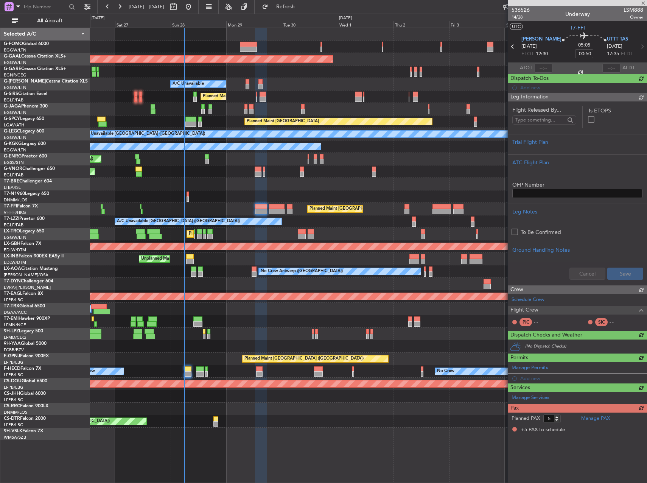
scroll to position [0, 0]
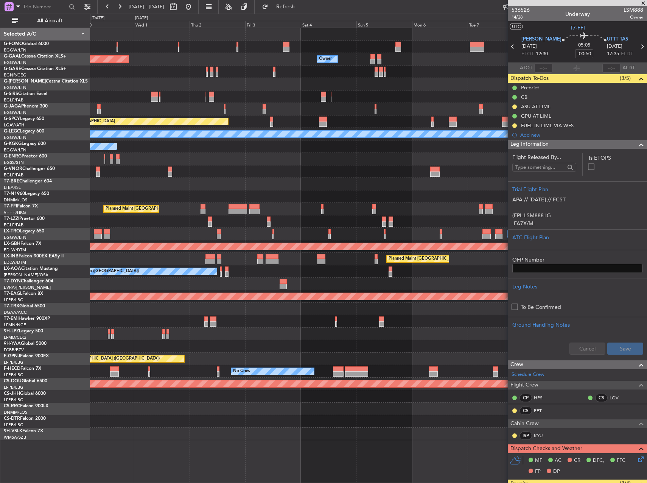
click at [224, 176] on div at bounding box center [368, 171] width 556 height 12
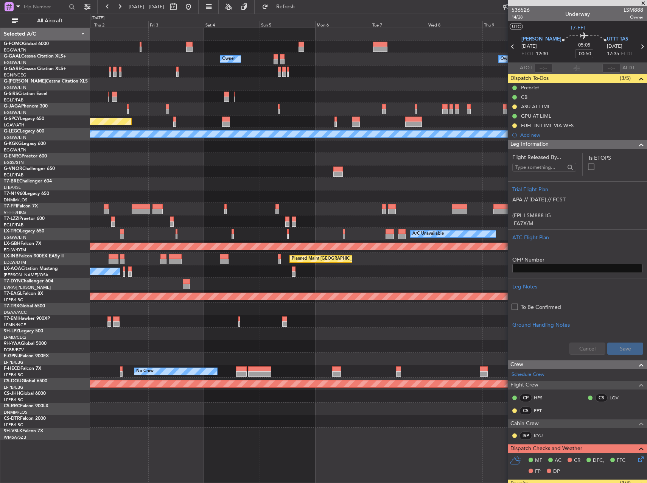
click at [352, 173] on div at bounding box center [368, 171] width 556 height 12
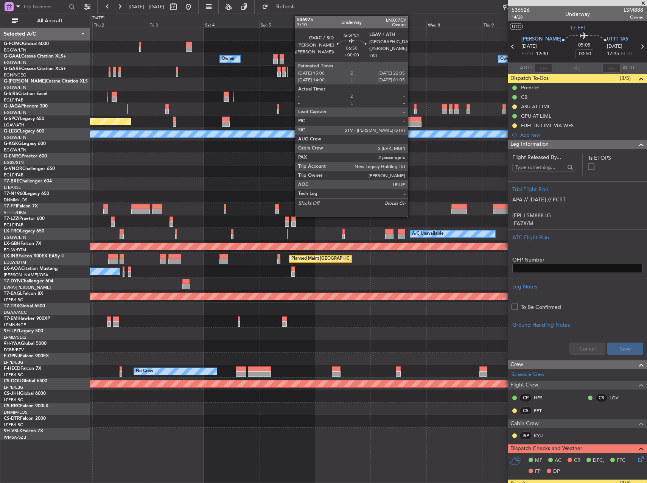
click at [411, 119] on div at bounding box center [413, 118] width 17 height 5
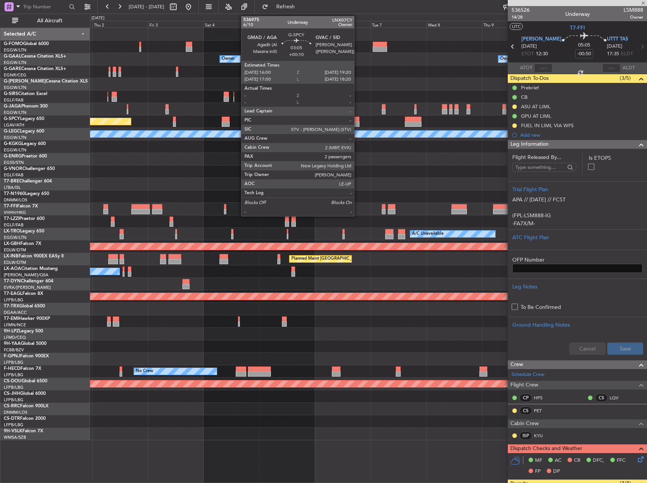
type input "2"
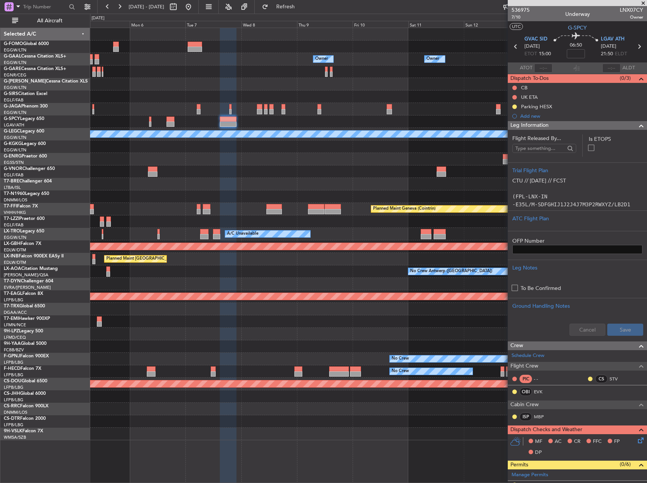
click at [245, 169] on div "Owner Owner Owner Owner Owner No Crew A/C Unavailable London (Luton) Planned Ma…" at bounding box center [368, 234] width 556 height 412
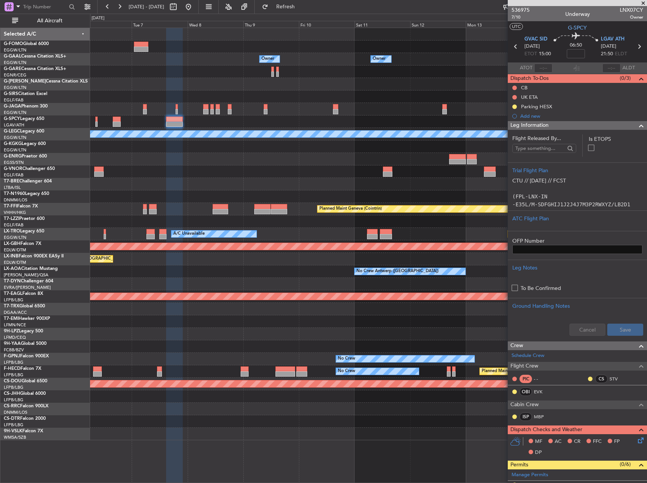
click at [153, 176] on div at bounding box center [368, 171] width 556 height 12
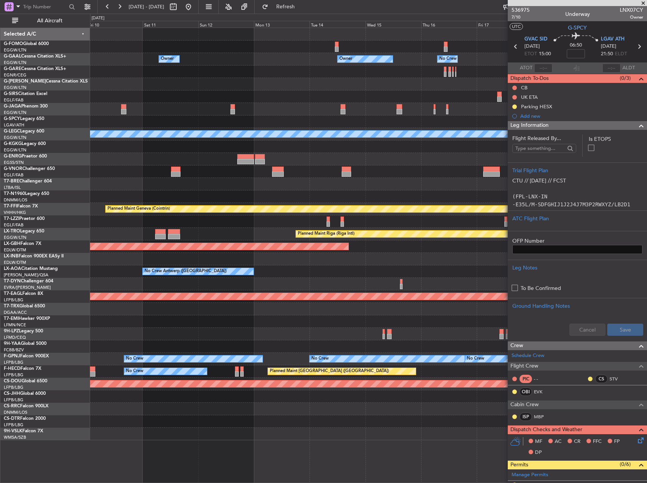
click at [173, 179] on div "Owner Owner Owner No Crew Owner Owner Planned Maint Oxford (Kidlington) A/C Una…" at bounding box center [368, 234] width 556 height 412
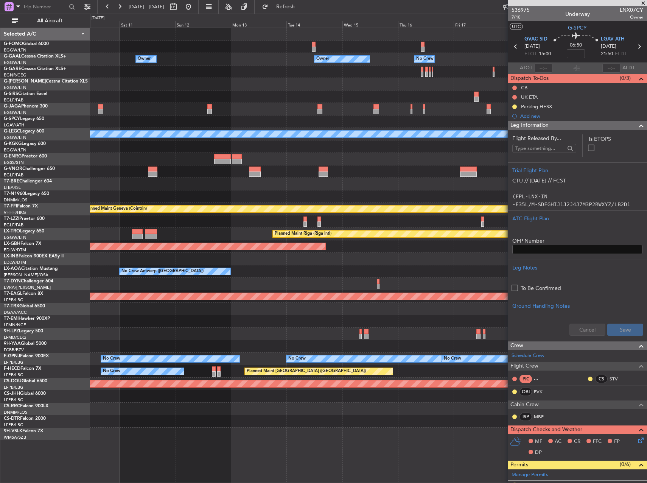
click at [480, 161] on div "Owner Owner Owner No Crew Owner Owner Planned Maint Oxford (Kidlington) A/C Una…" at bounding box center [368, 234] width 556 height 412
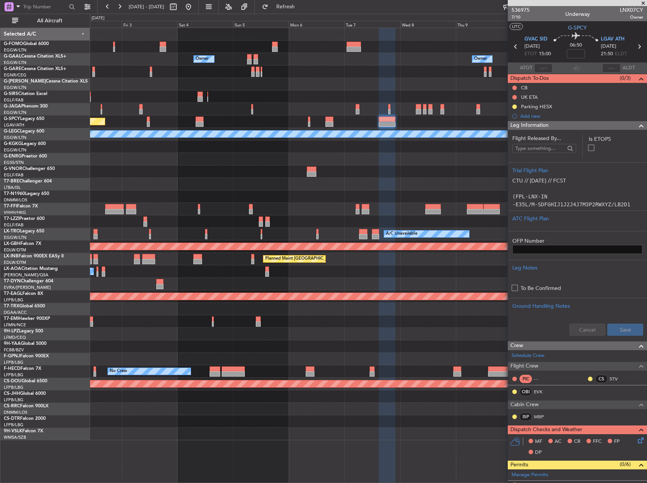
click at [53, 179] on div "Owner Owner Owner Owner Planned Maint Dusseldorf Planned Maint Bremen A/C Unava…" at bounding box center [323, 248] width 647 height 469
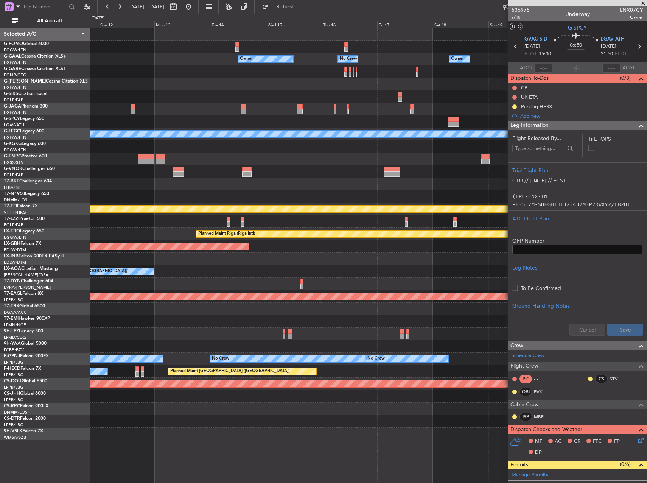
click at [130, 176] on div at bounding box center [368, 171] width 556 height 12
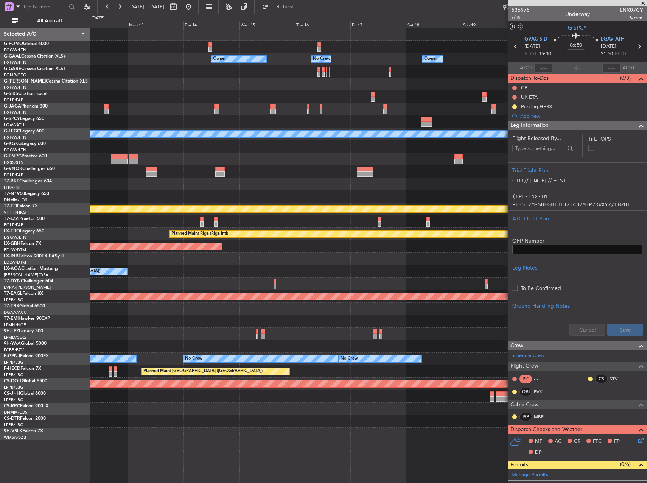
click at [169, 176] on div at bounding box center [368, 171] width 556 height 12
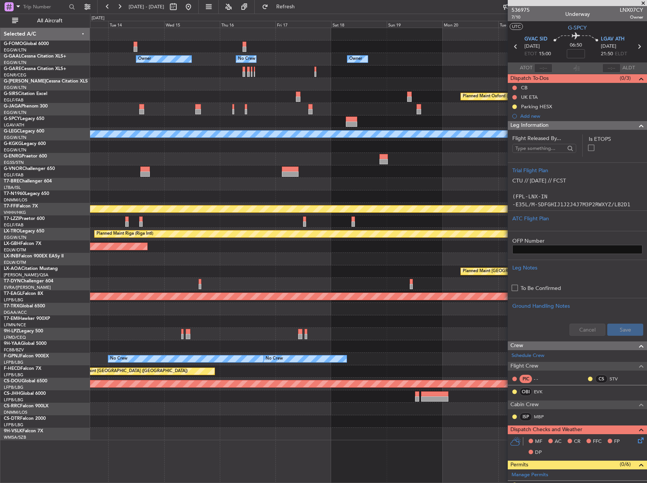
click at [389, 162] on div "Owner Owner No Crew Owner Owner Planned Maint Oxford (Kidlington) A/C Unavailab…" at bounding box center [368, 234] width 556 height 412
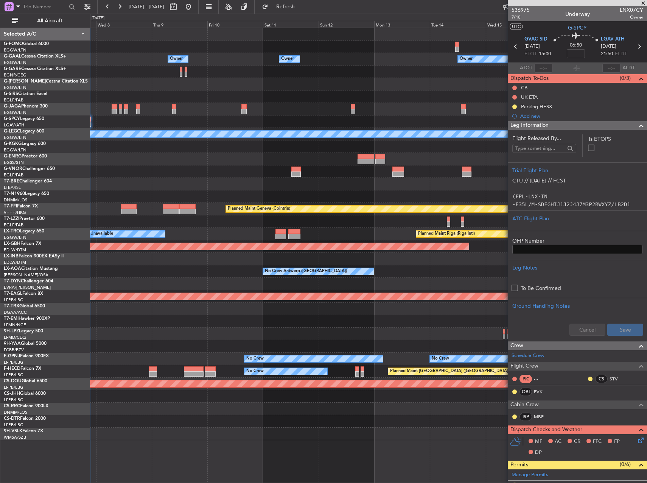
click at [465, 158] on div at bounding box center [368, 159] width 556 height 12
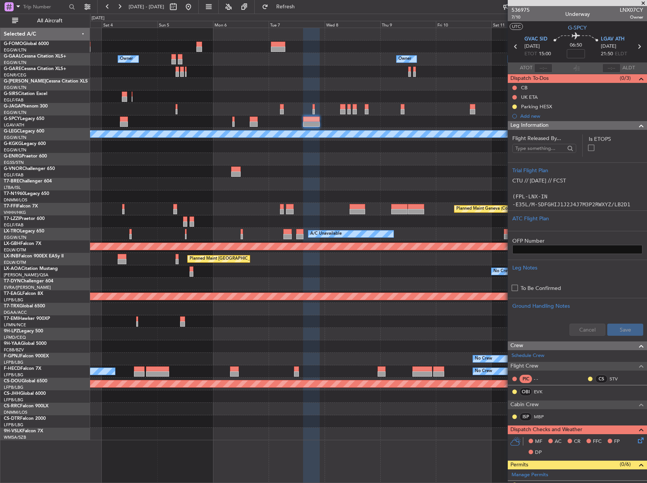
click at [457, 158] on div at bounding box center [368, 159] width 556 height 12
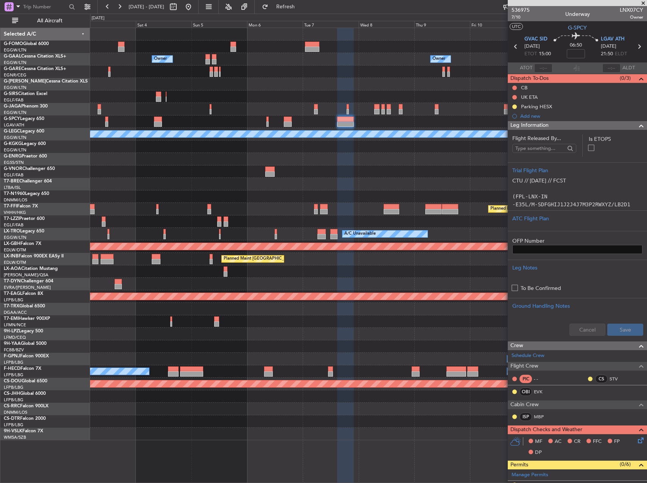
click at [470, 196] on div at bounding box center [368, 196] width 556 height 12
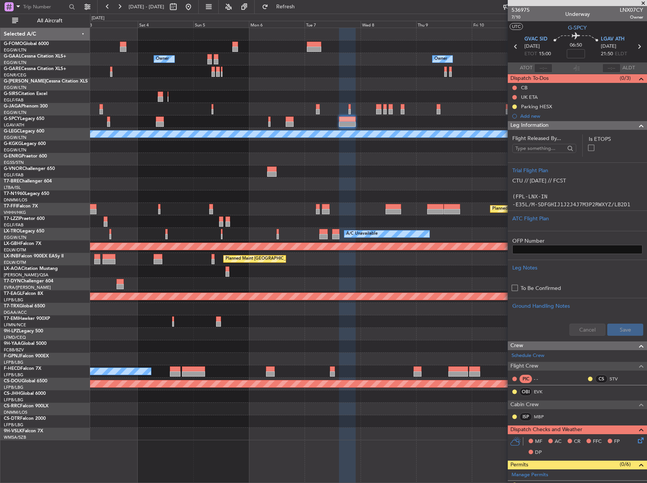
click at [286, 116] on div "Planned Maint [GEOGRAPHIC_DATA]" at bounding box center [368, 121] width 556 height 12
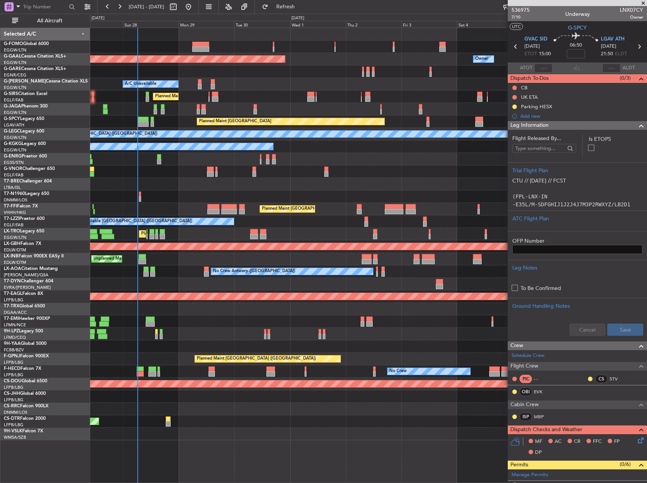
click at [538, 169] on fb-app "03 Oct 2025 - 13 Oct 2025 Refresh Quick Links All Aircraft Owner Planned Maint …" at bounding box center [323, 244] width 647 height 477
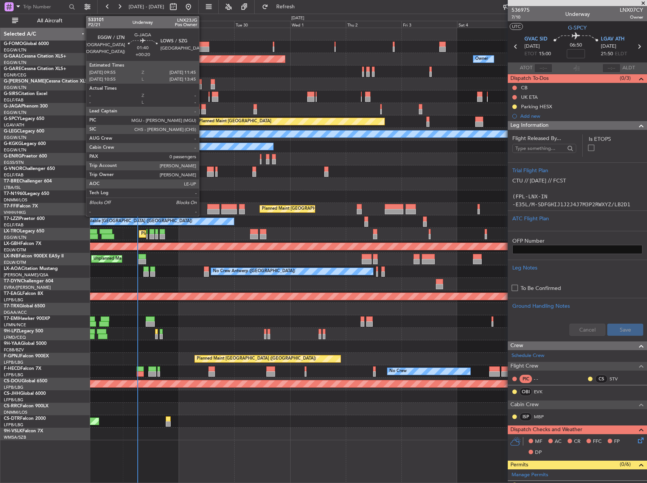
click at [202, 109] on div at bounding box center [203, 111] width 5 height 5
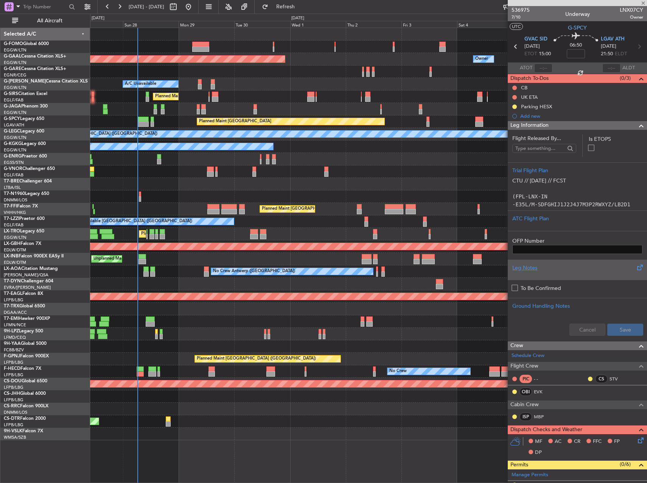
type input "+00:20"
type input "0"
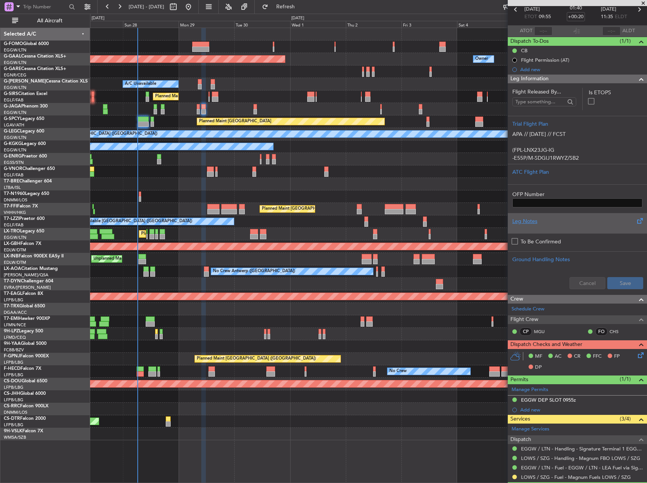
scroll to position [57, 0]
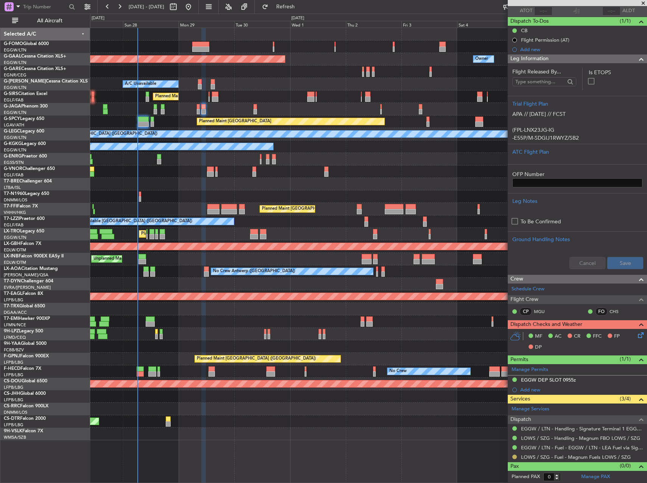
click at [513, 456] on button at bounding box center [514, 456] width 5 height 5
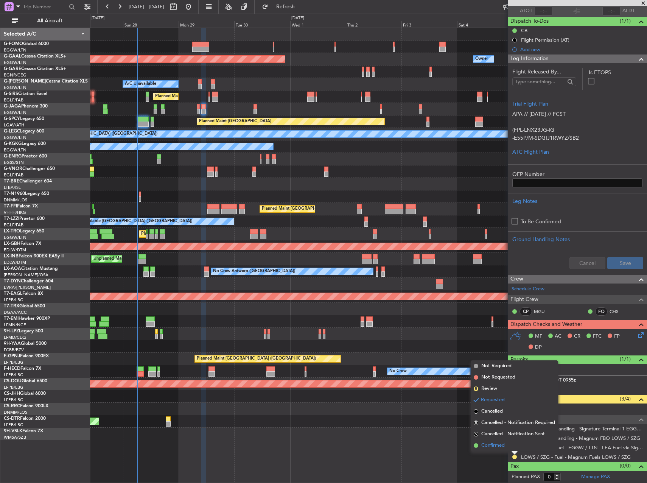
click at [503, 445] on span "Confirmed" at bounding box center [492, 445] width 23 height 8
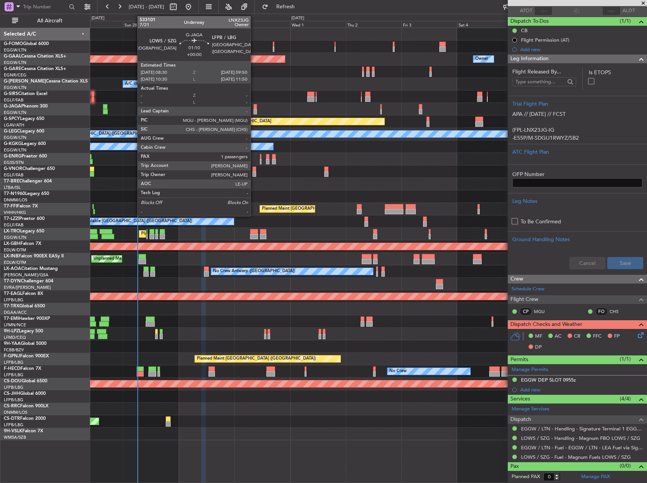
click at [254, 107] on div at bounding box center [254, 106] width 3 height 5
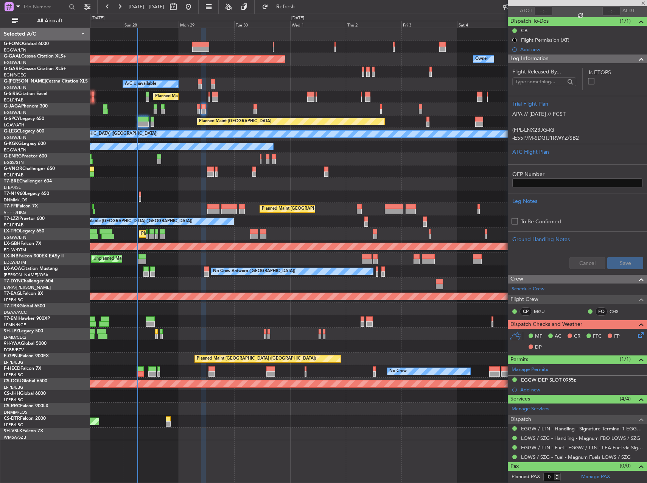
type input "1"
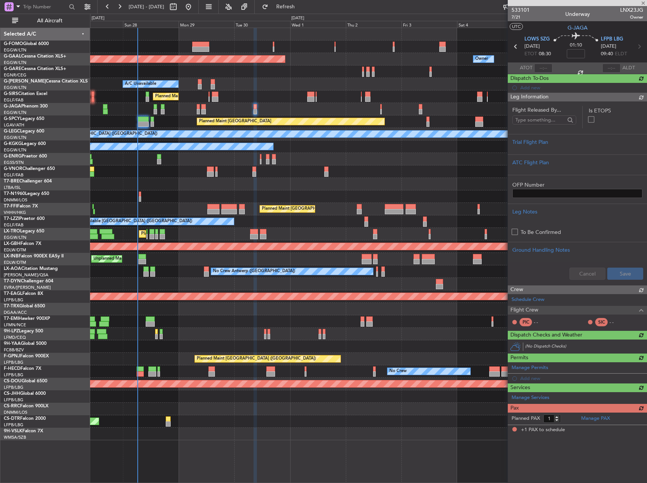
scroll to position [0, 0]
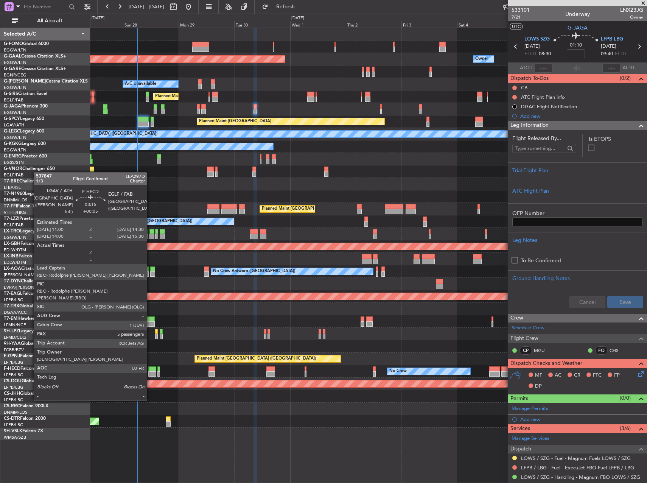
click at [150, 372] on div at bounding box center [152, 373] width 8 height 5
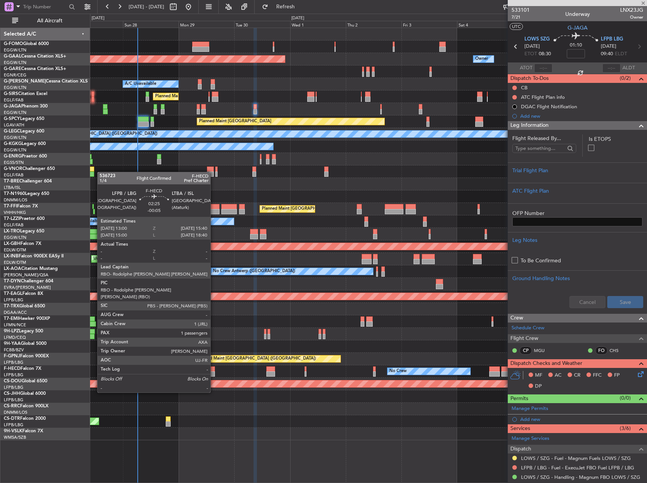
type input "+00:05"
type input "5"
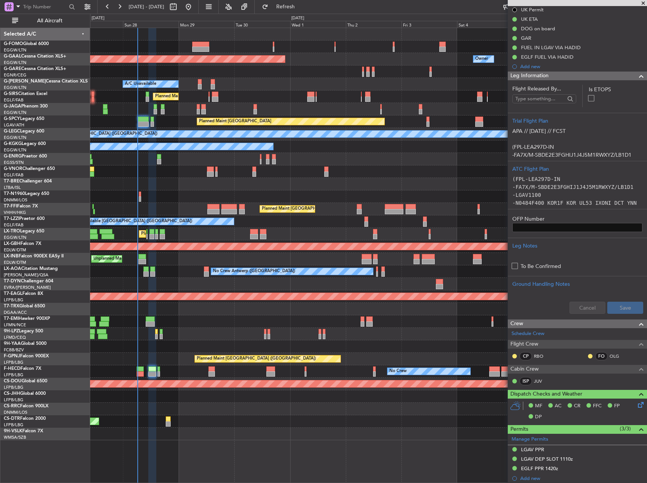
scroll to position [303, 0]
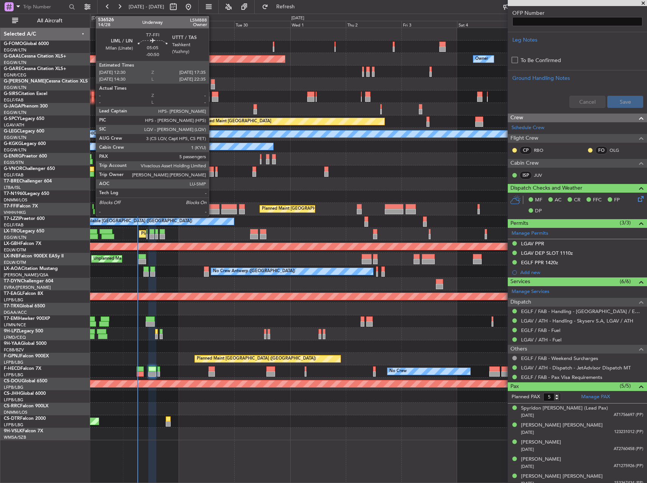
click at [212, 211] on div at bounding box center [213, 211] width 12 height 5
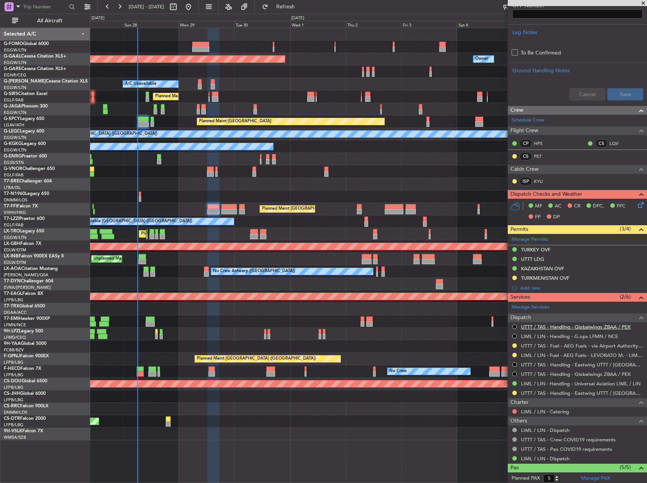
scroll to position [265, 0]
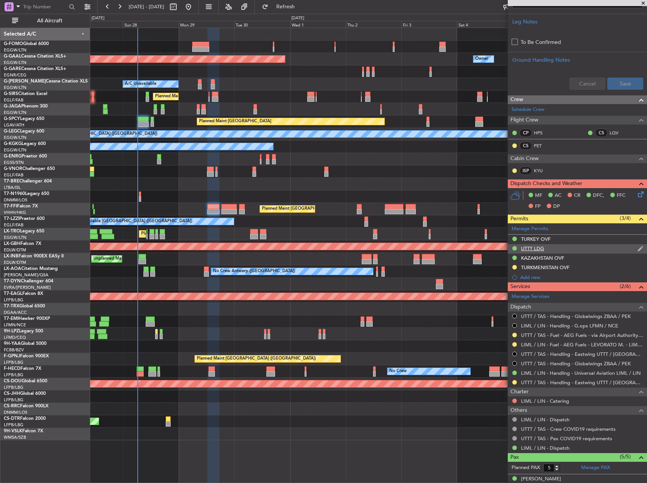
click at [534, 247] on div "UTTT LDG" at bounding box center [532, 248] width 23 height 6
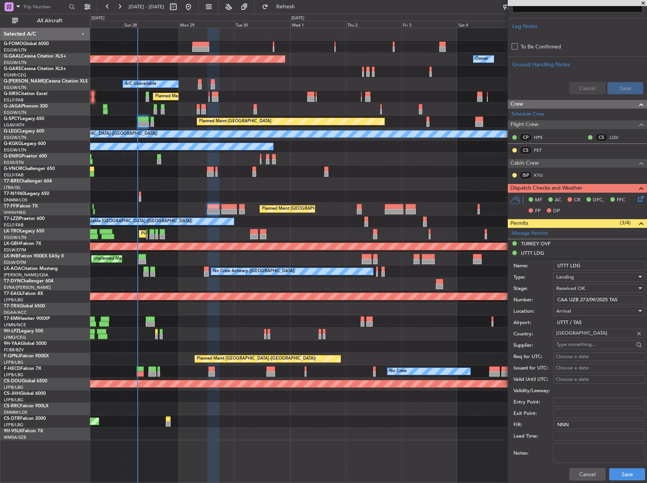
scroll to position [340, 0]
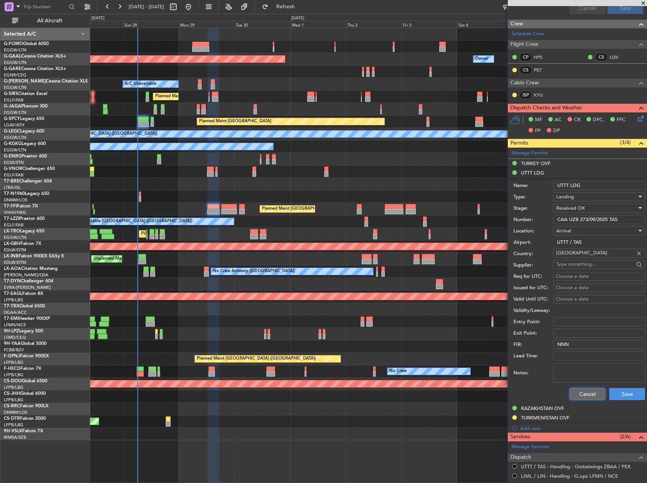
click at [571, 394] on button "Cancel" at bounding box center [587, 394] width 36 height 12
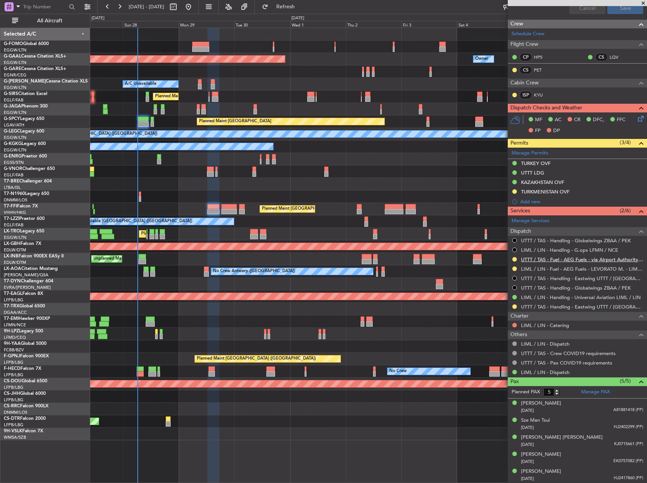
click at [601, 259] on link "UTTT / TAS - Fuel - AEG Fuels - via Airport Authority - [GEOGRAPHIC_DATA] / [GE…" at bounding box center [582, 259] width 122 height 6
click at [304, 3] on button "Refresh" at bounding box center [280, 7] width 45 height 12
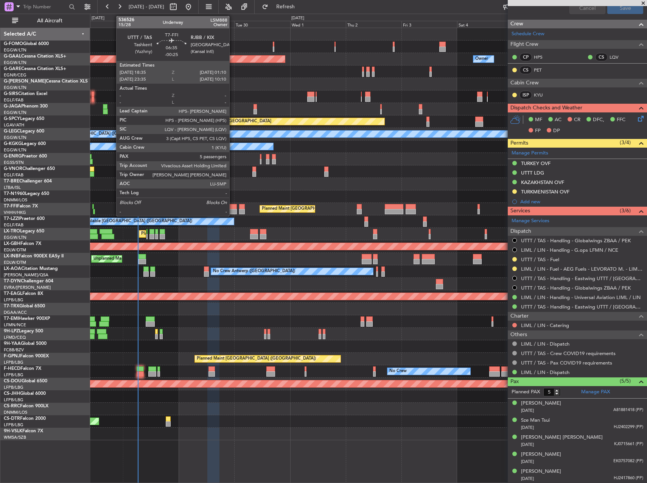
click at [231, 207] on div at bounding box center [229, 206] width 16 height 5
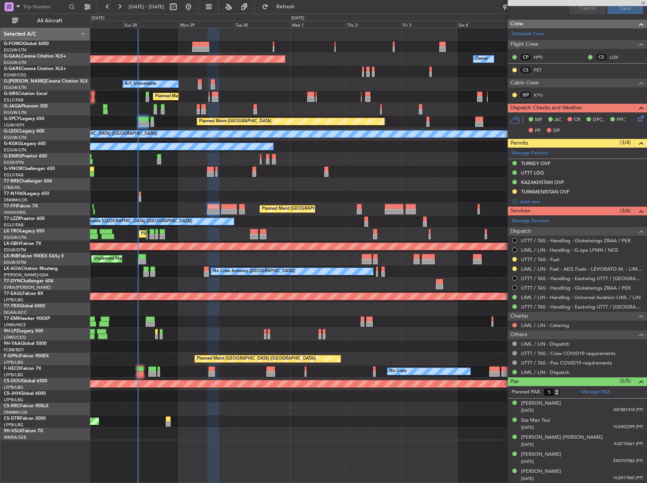
type input "-00:25"
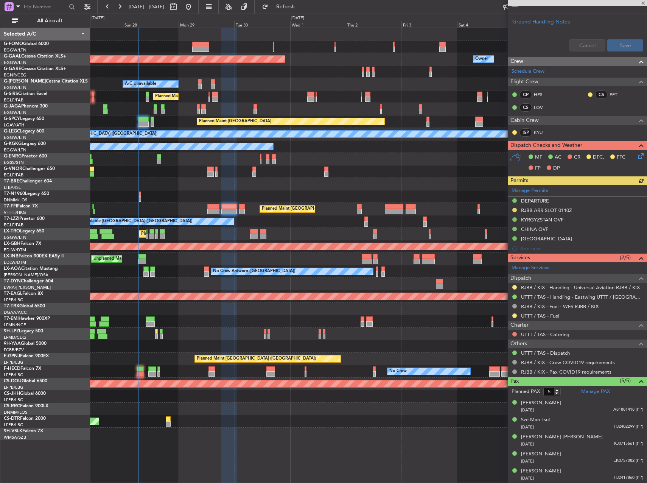
scroll to position [0, 0]
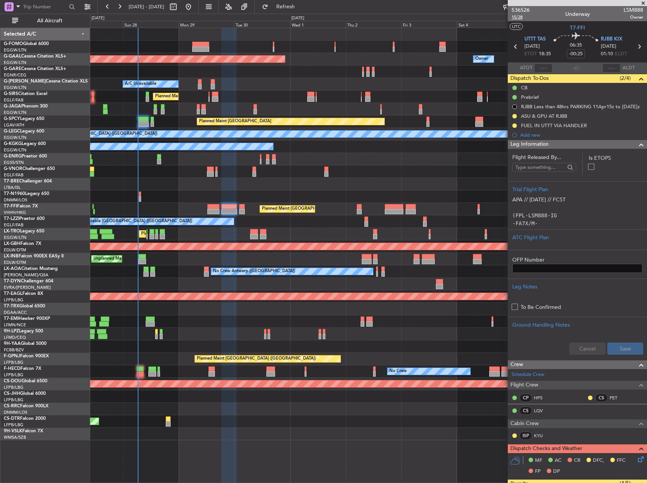
click at [520, 17] on span "15/28" at bounding box center [520, 17] width 18 height 6
